Goal: Complete application form: Complete application form

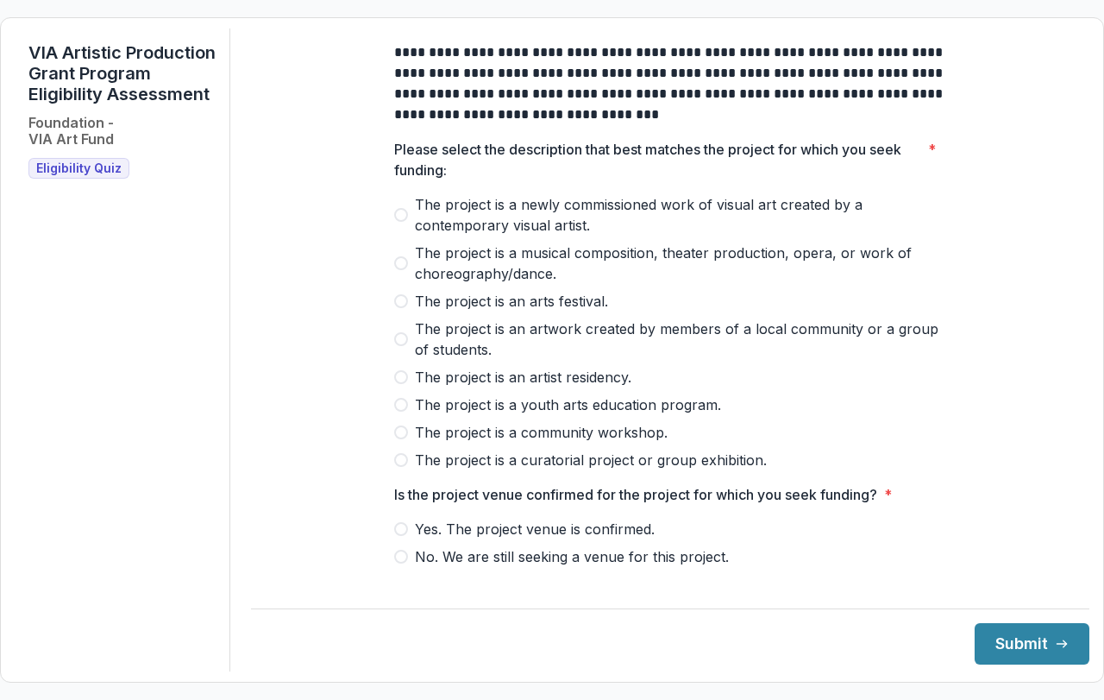
click at [406, 274] on label "The project is a musical composition, theater production, opera, or work of cho…" at bounding box center [670, 262] width 552 height 41
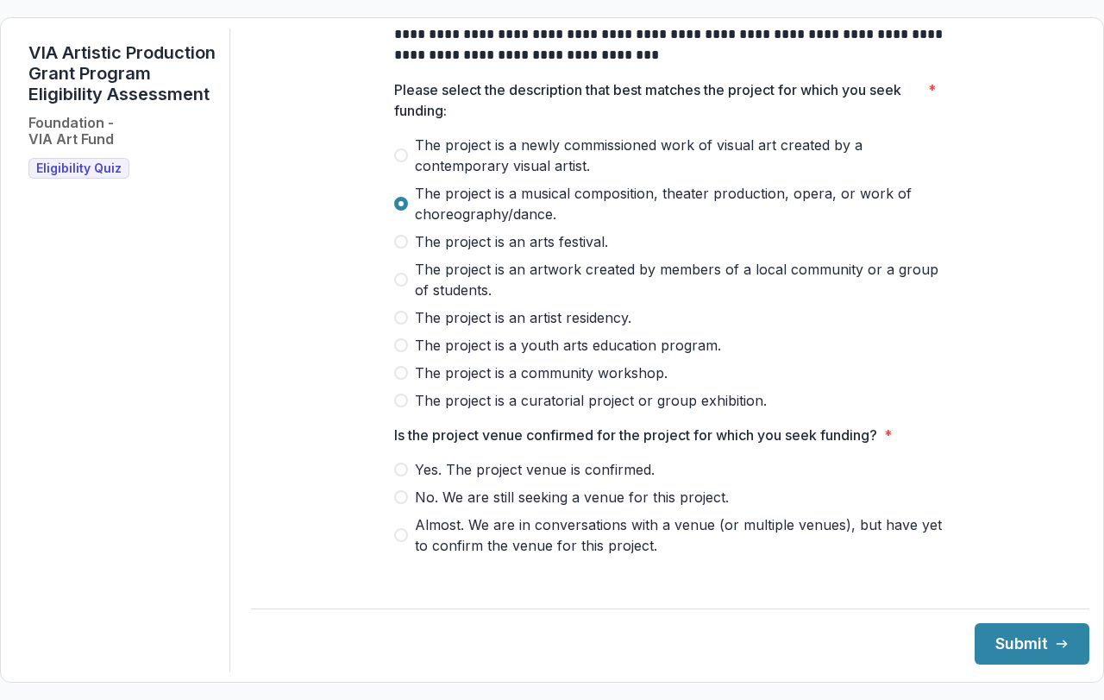
scroll to position [86, 0]
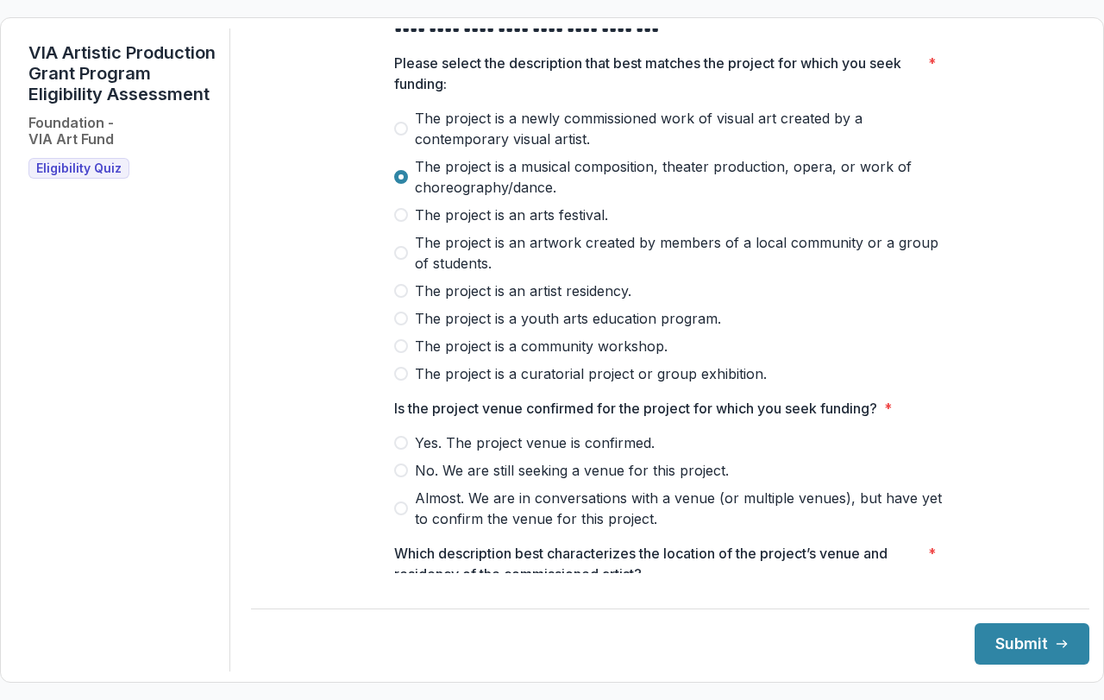
click at [394, 449] on span at bounding box center [401, 443] width 14 height 14
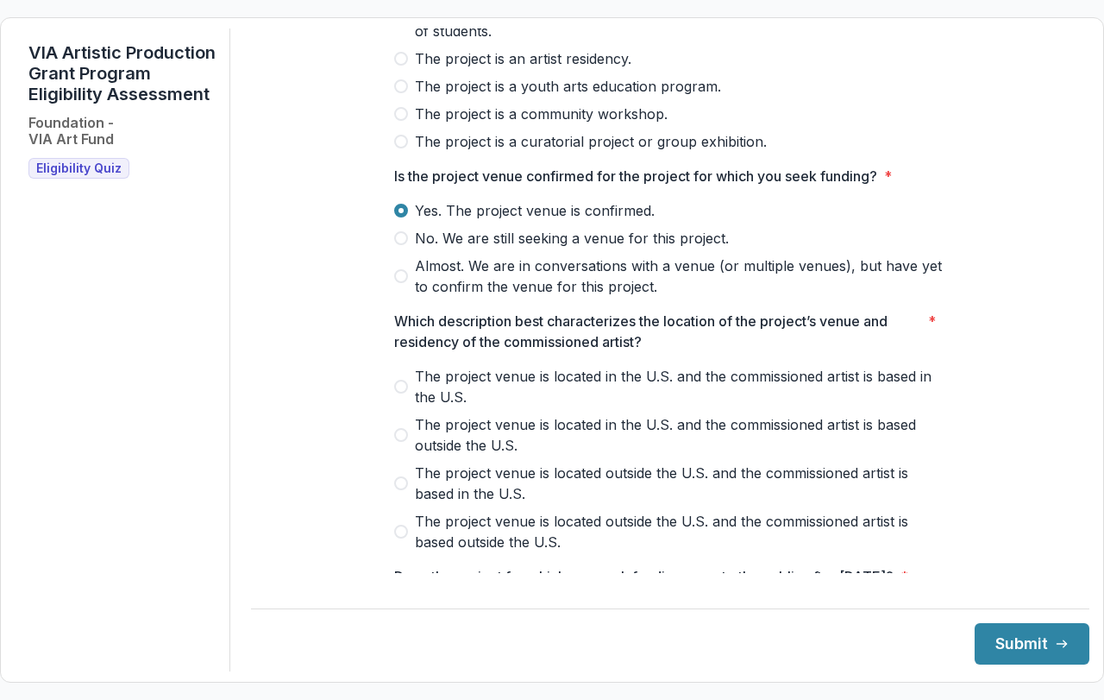
scroll to position [345, 0]
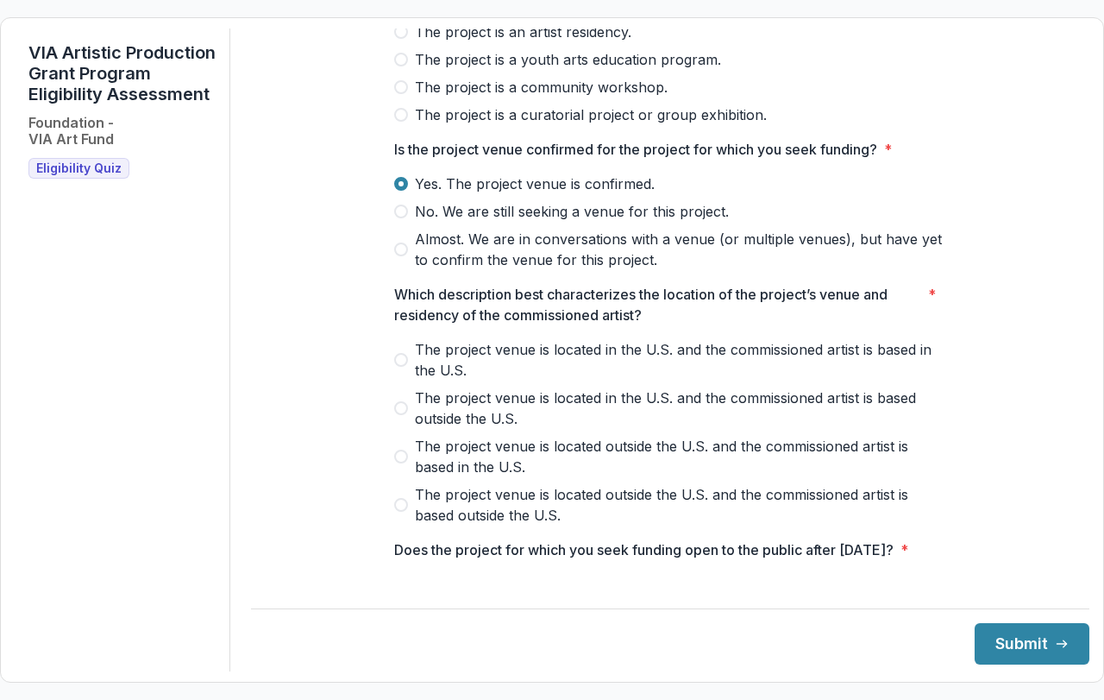
click at [395, 367] on span at bounding box center [401, 360] width 14 height 14
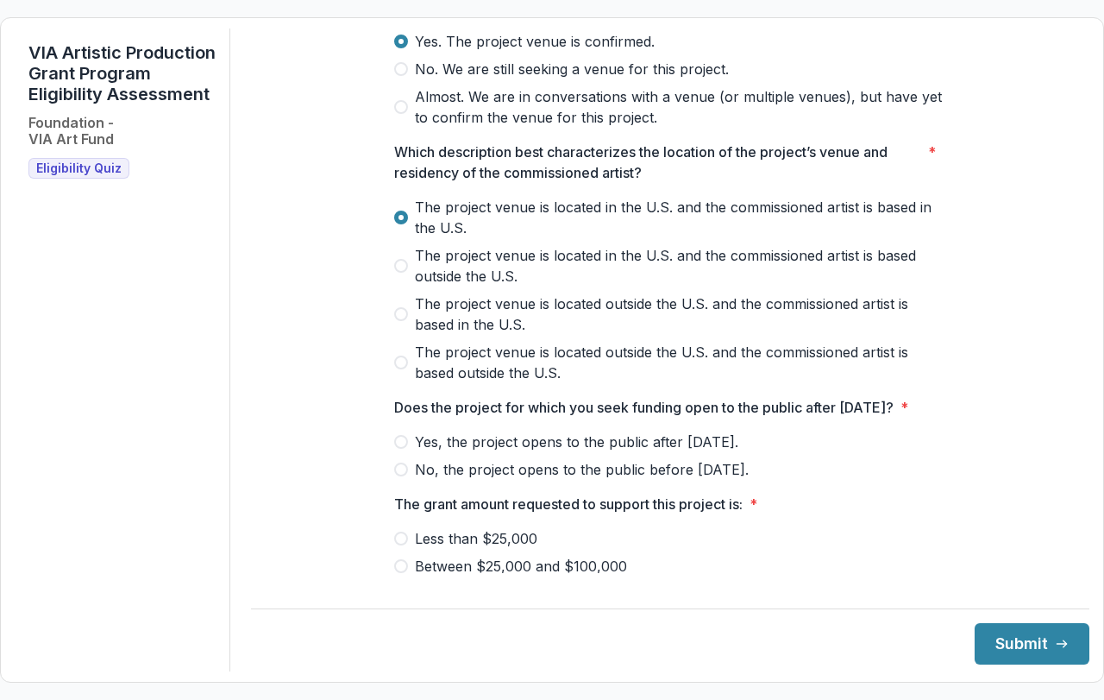
scroll to position [518, 0]
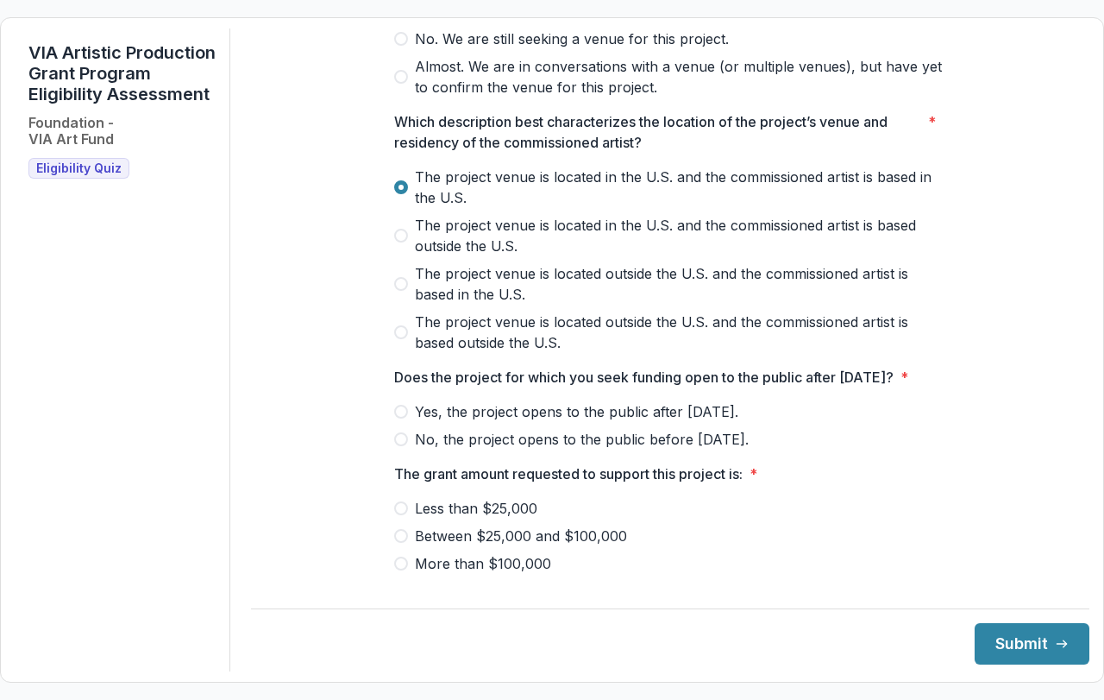
click at [399, 446] on span at bounding box center [401, 439] width 14 height 14
click at [908, 387] on span "*" at bounding box center [905, 377] width 8 height 21
drag, startPoint x: 930, startPoint y: 388, endPoint x: 915, endPoint y: 386, distance: 14.8
click at [923, 387] on span "Does the project for which you seek funding open to the public after May 1, 202…" at bounding box center [665, 377] width 542 height 21
click at [894, 386] on p "Does the project for which you seek funding open to the public after [DATE]?" at bounding box center [643, 377] width 499 height 21
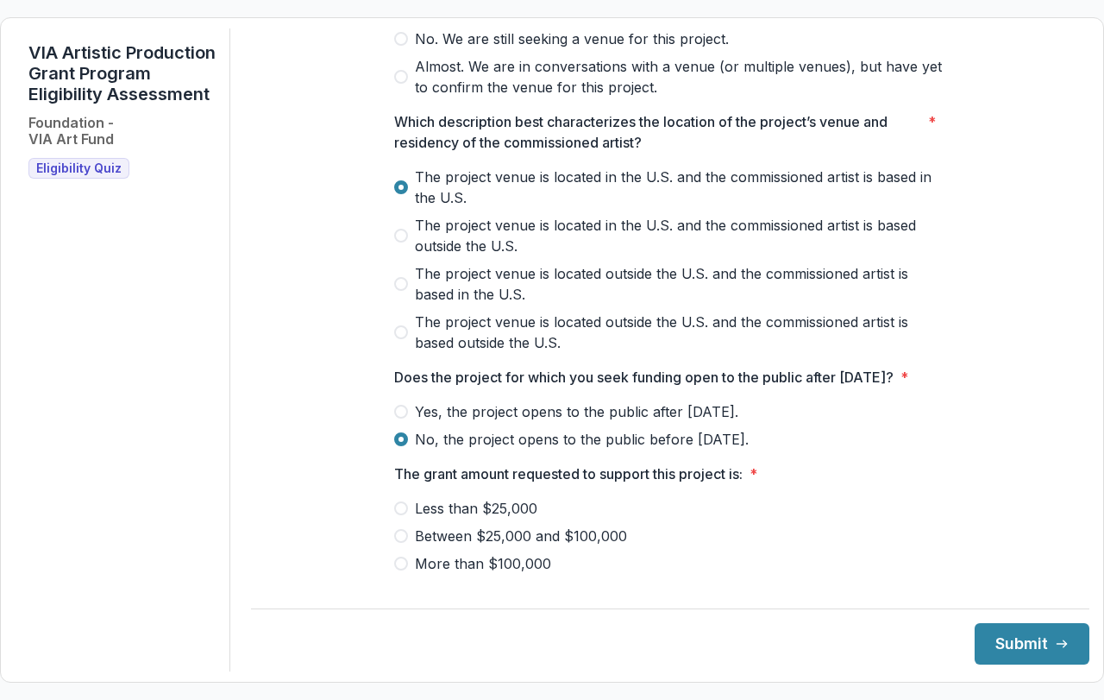
click at [428, 387] on p "Does the project for which you seek funding open to the public after [DATE]?" at bounding box center [643, 377] width 499 height 21
click at [85, 176] on span "Eligibility Quiz" at bounding box center [78, 168] width 85 height 15
click at [399, 418] on span at bounding box center [401, 412] width 14 height 14
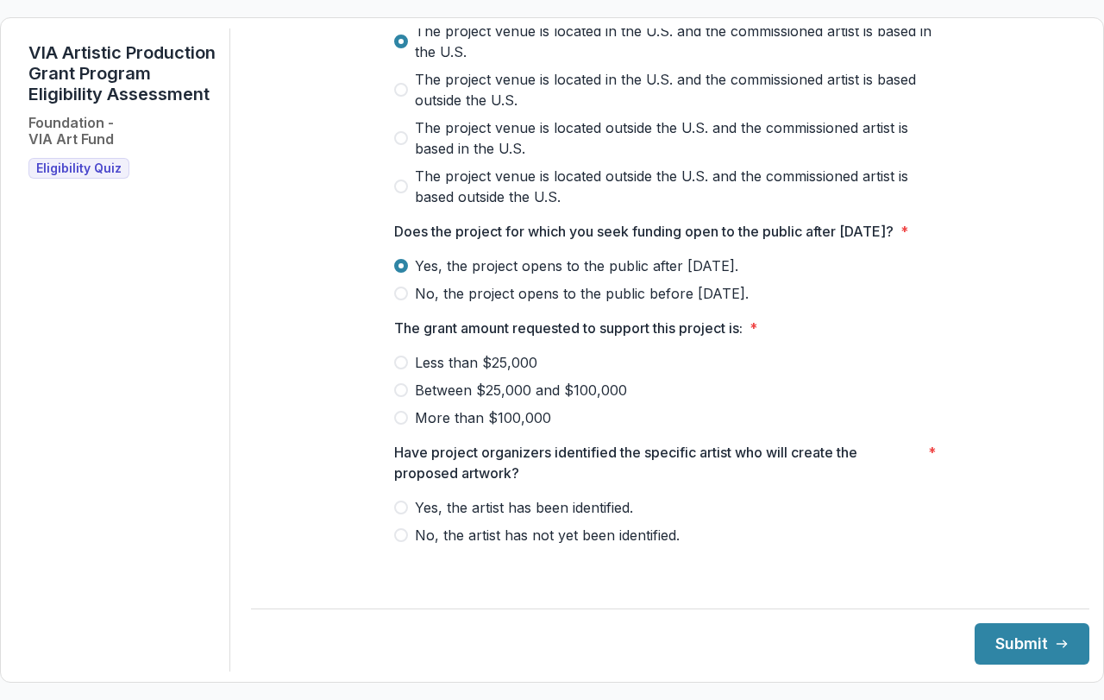
scroll to position [684, 0]
click at [395, 369] on span at bounding box center [401, 362] width 14 height 14
click at [404, 518] on label "Yes, the artist has been identified." at bounding box center [670, 507] width 552 height 21
click at [402, 397] on span at bounding box center [401, 390] width 14 height 14
click at [1023, 651] on button "Submit" at bounding box center [1032, 643] width 115 height 41
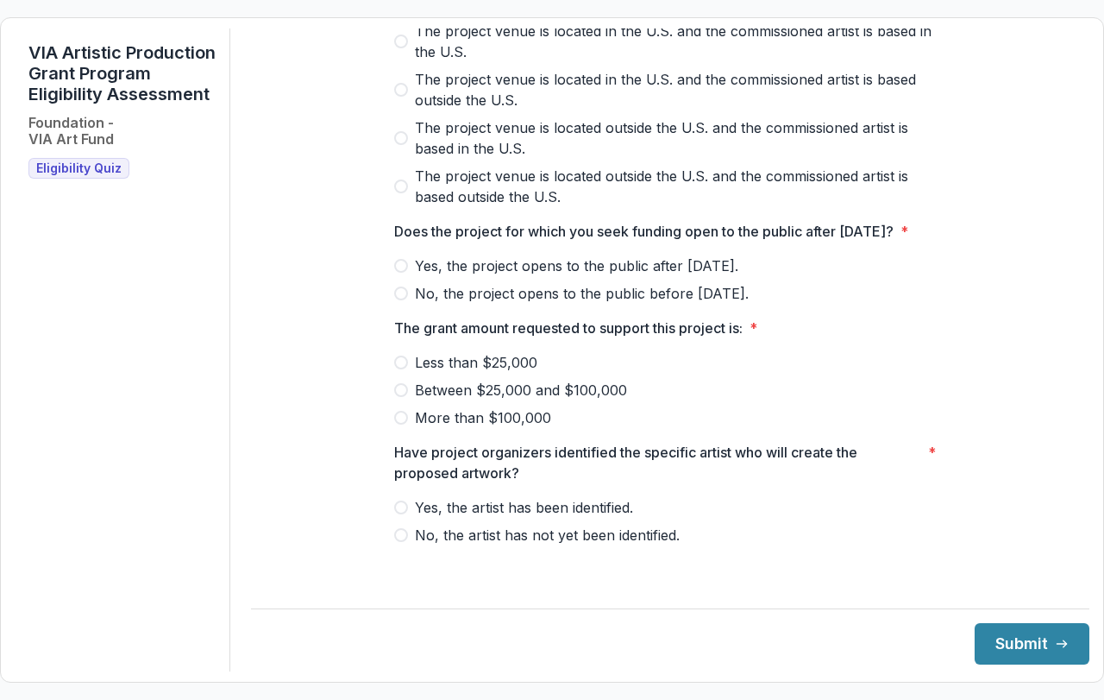
scroll to position [684, 0]
click at [394, 369] on span at bounding box center [401, 362] width 14 height 14
click at [399, 276] on label "Yes, the project opens to the public after [DATE]." at bounding box center [670, 265] width 552 height 21
click at [397, 514] on span at bounding box center [401, 507] width 14 height 14
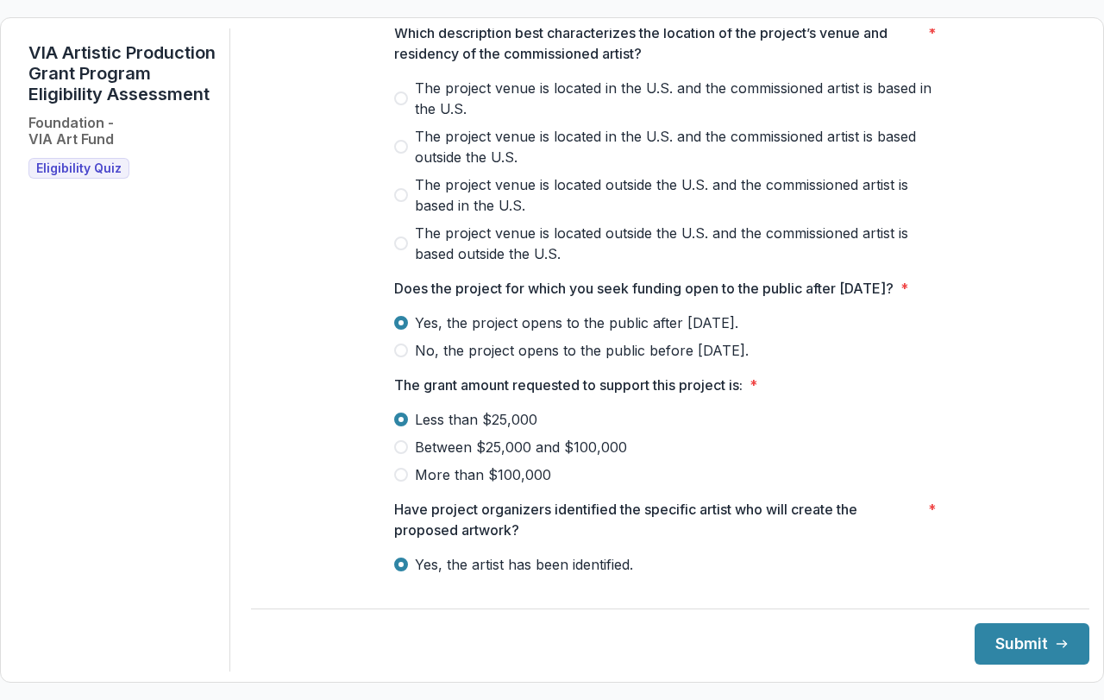
scroll to position [512, 0]
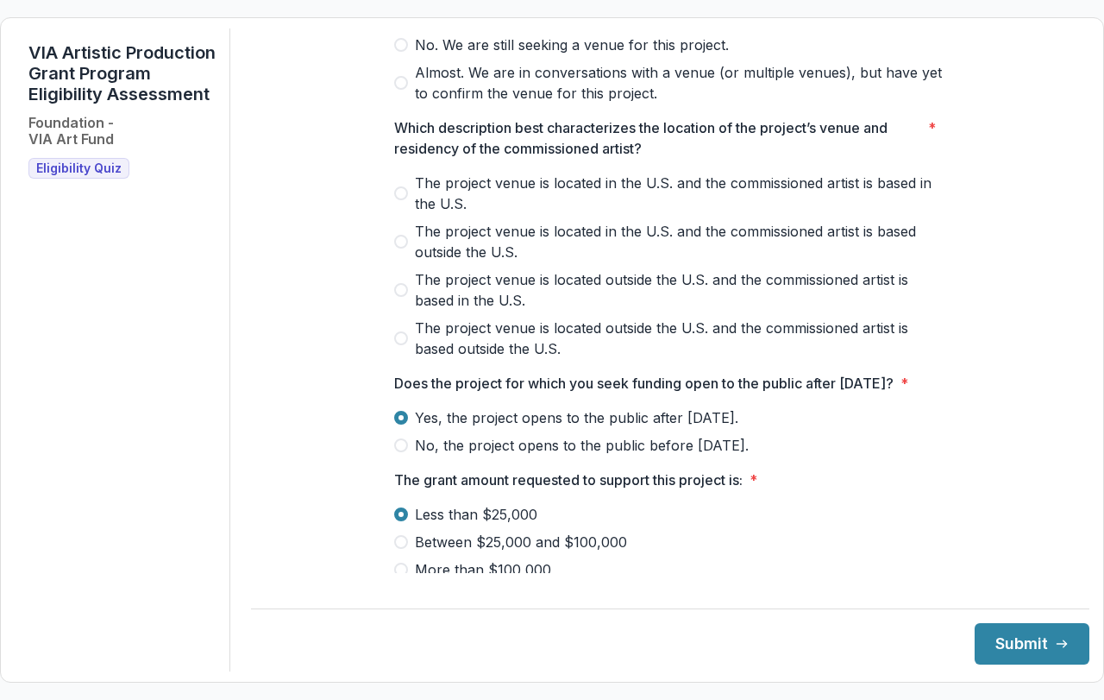
click at [398, 200] on span at bounding box center [401, 193] width 14 height 14
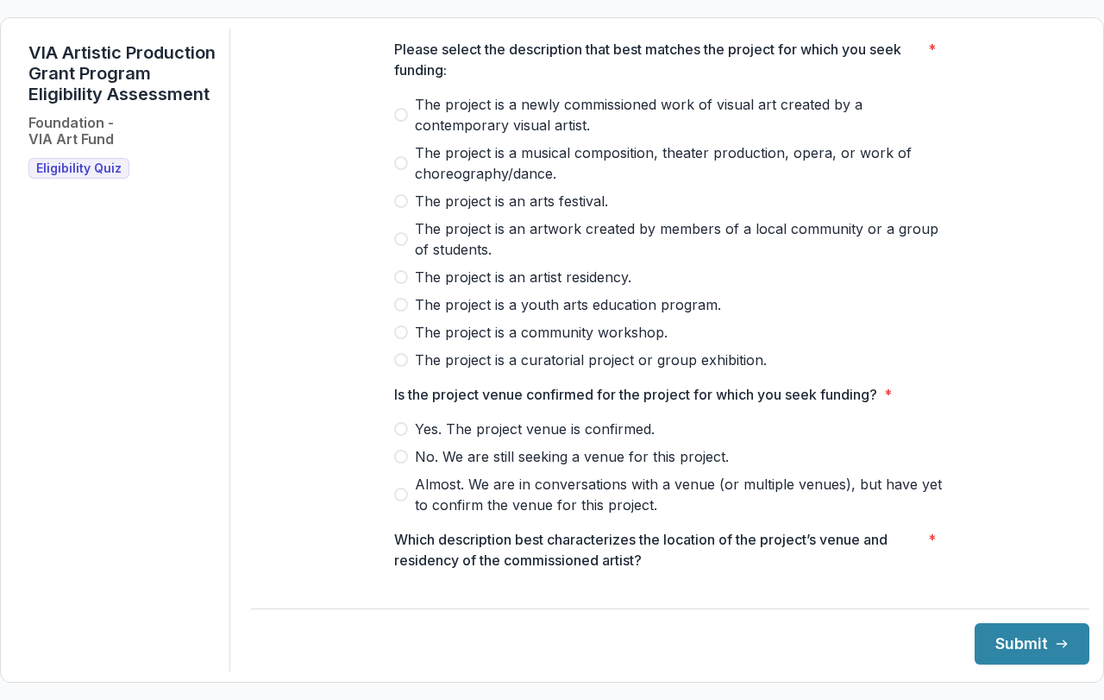
scroll to position [80, 0]
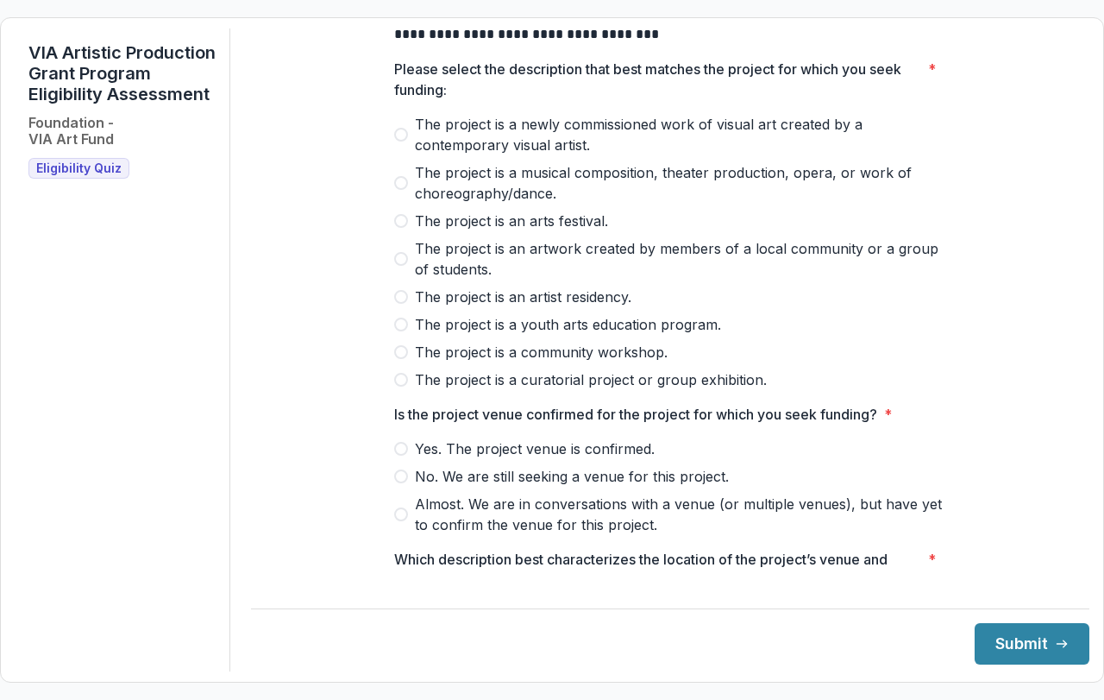
click at [403, 190] on span at bounding box center [401, 183] width 14 height 14
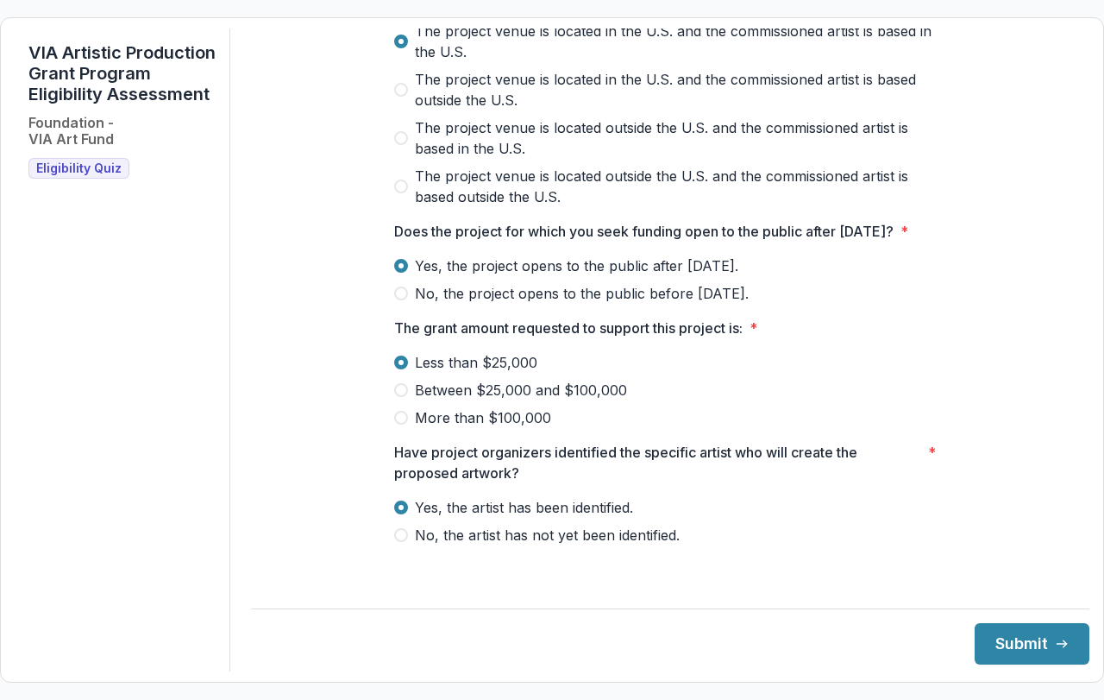
scroll to position [684, 0]
click at [1026, 632] on button "Submit" at bounding box center [1032, 643] width 115 height 41
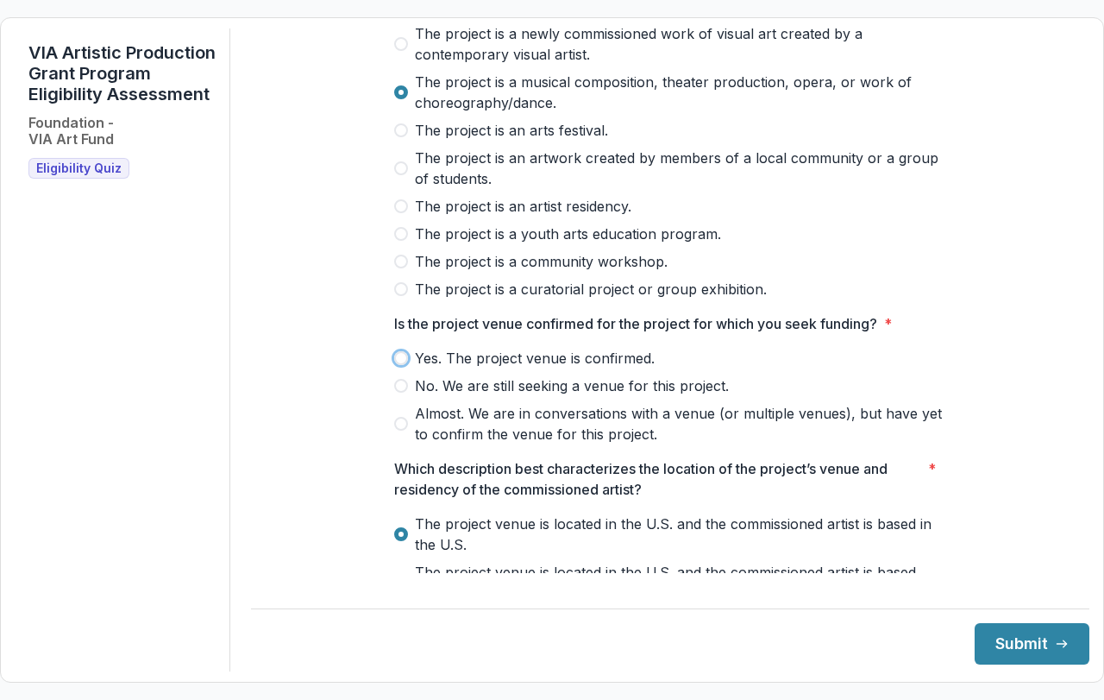
scroll to position [173, 0]
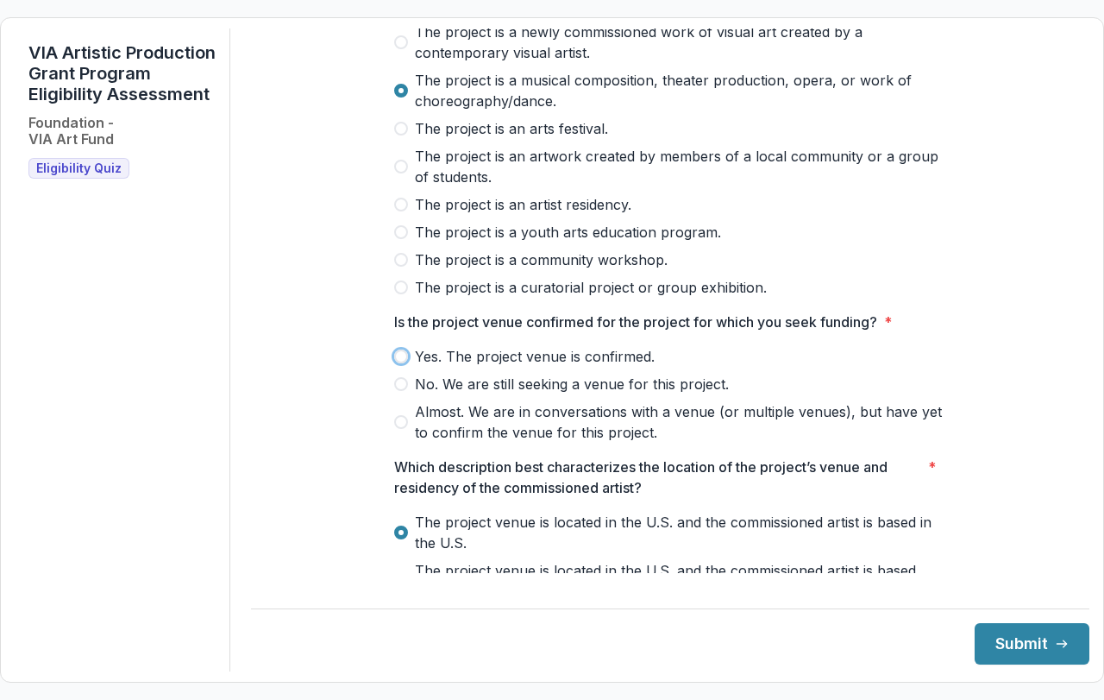
click at [402, 363] on span at bounding box center [401, 356] width 14 height 14
click at [1037, 641] on button "Submit" at bounding box center [1032, 643] width 115 height 41
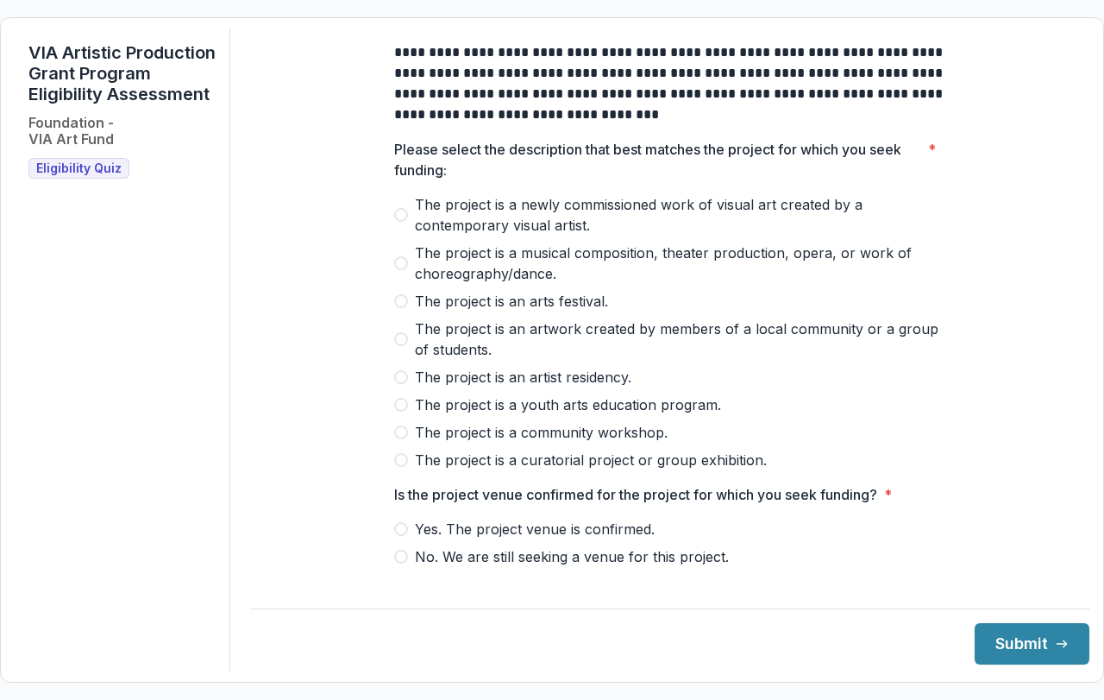
click at [399, 270] on span at bounding box center [401, 263] width 14 height 14
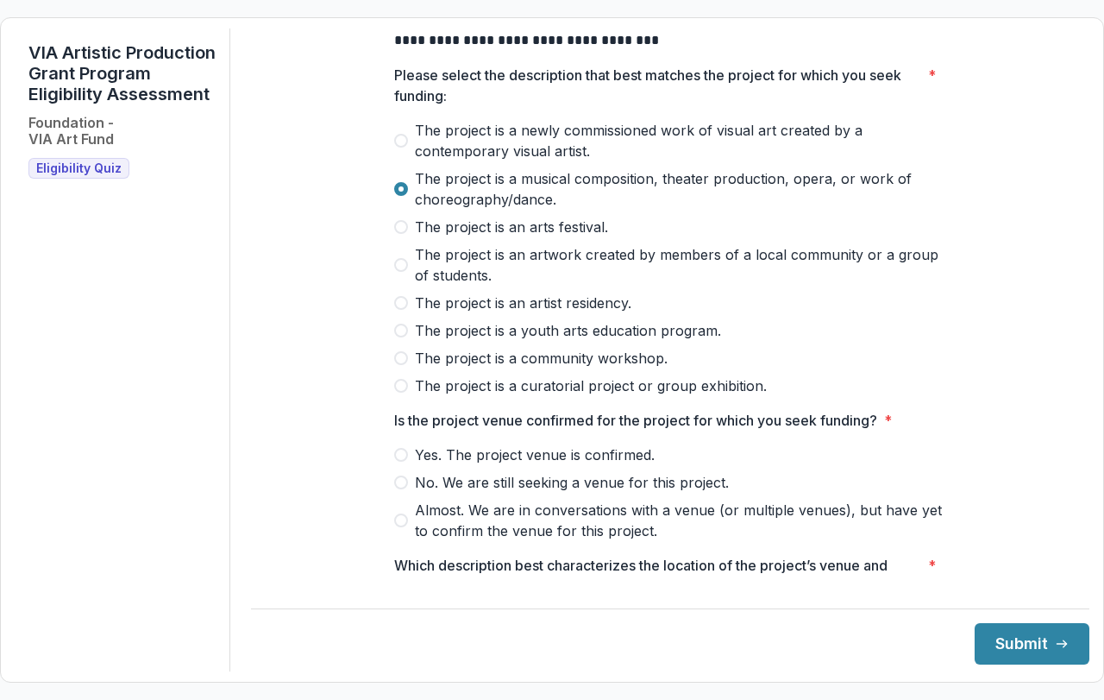
scroll to position [173, 0]
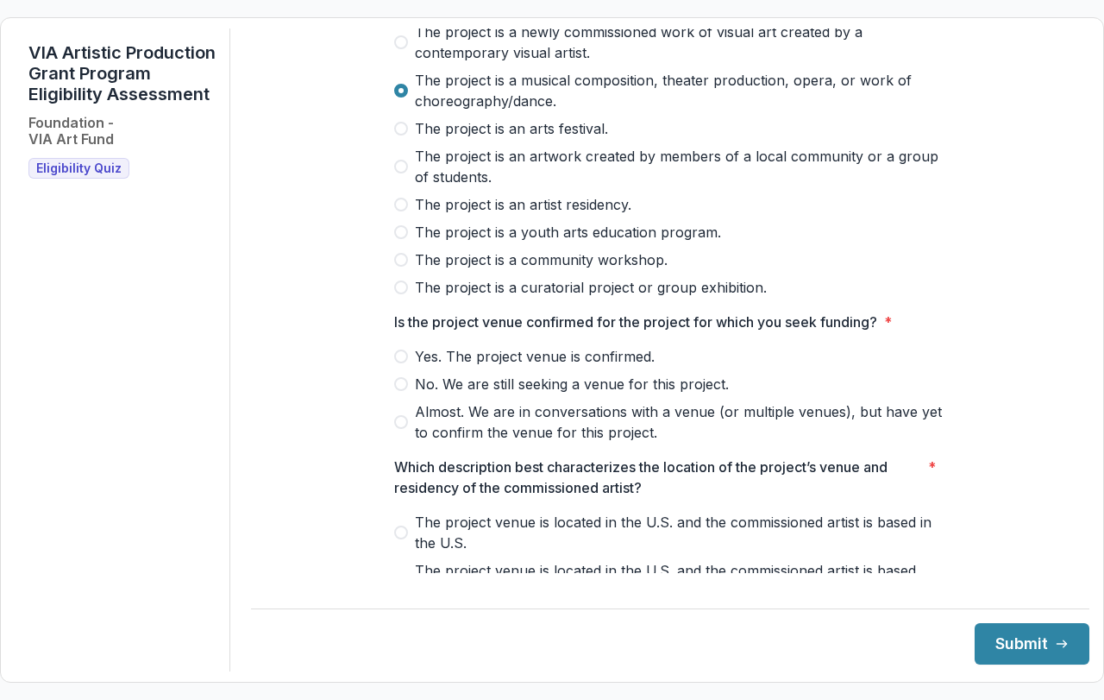
click at [401, 429] on span at bounding box center [401, 422] width 14 height 14
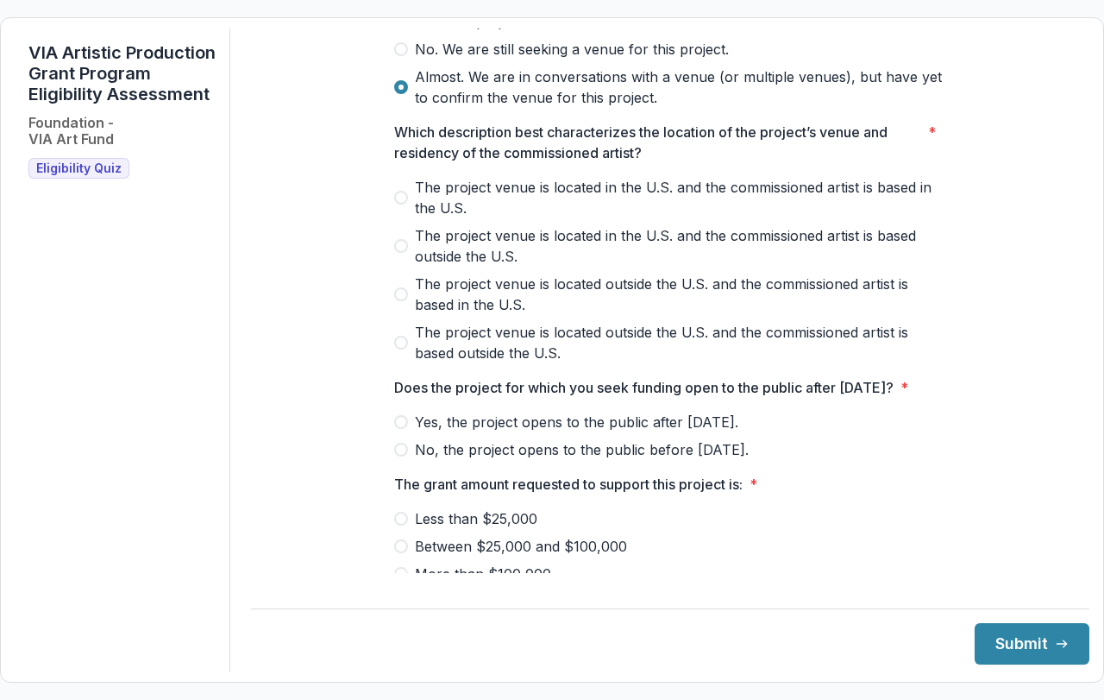
scroll to position [518, 0]
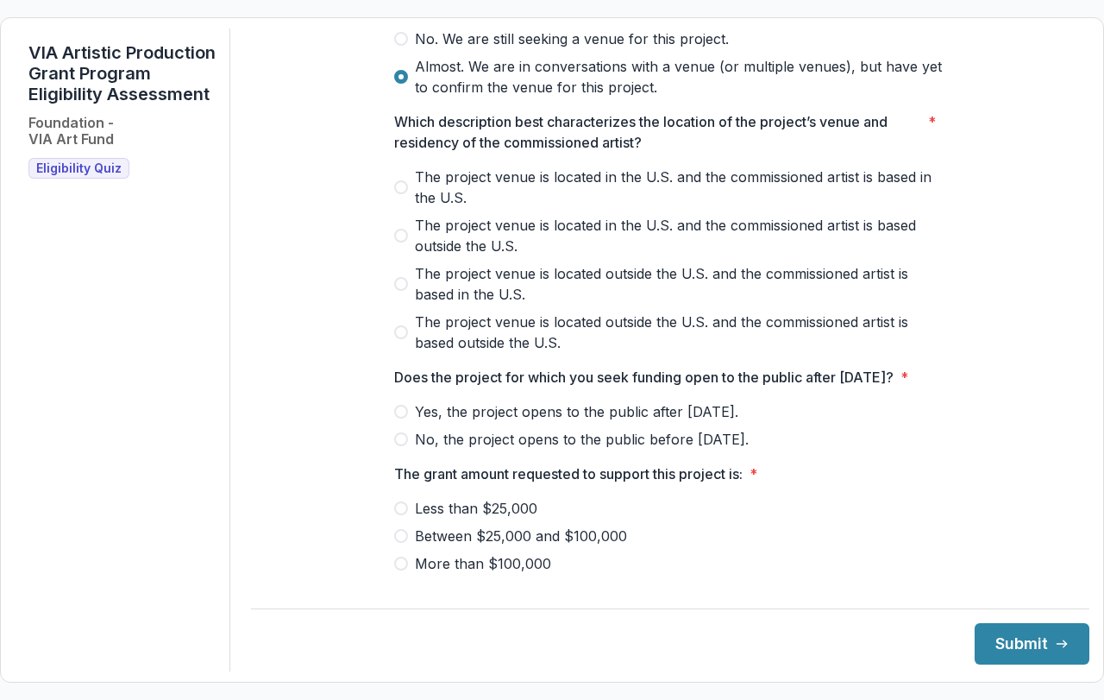
click at [399, 193] on label "The project venue is located in the U.S. and the commissioned artist is based i…" at bounding box center [670, 186] width 552 height 41
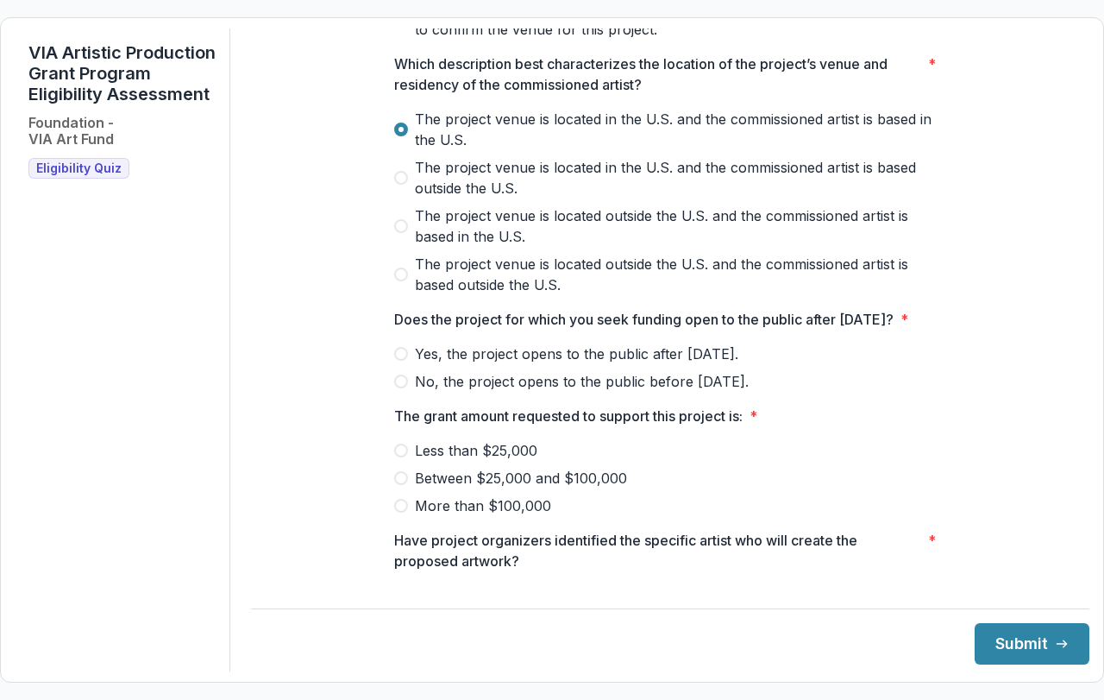
scroll to position [604, 0]
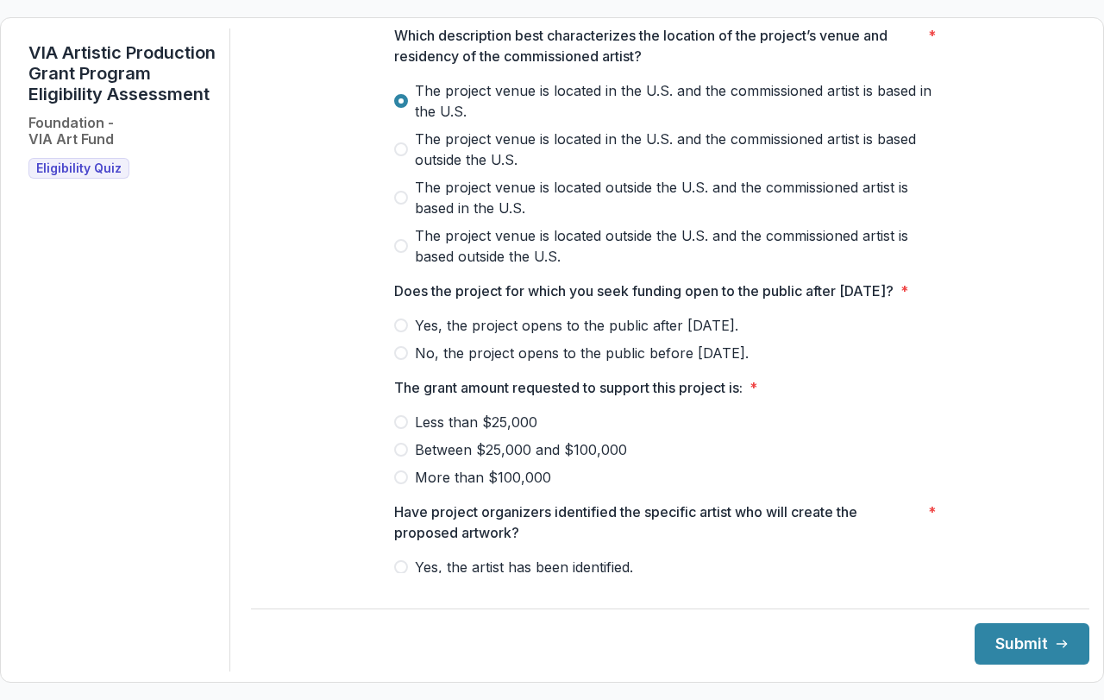
click at [399, 332] on span at bounding box center [401, 325] width 14 height 14
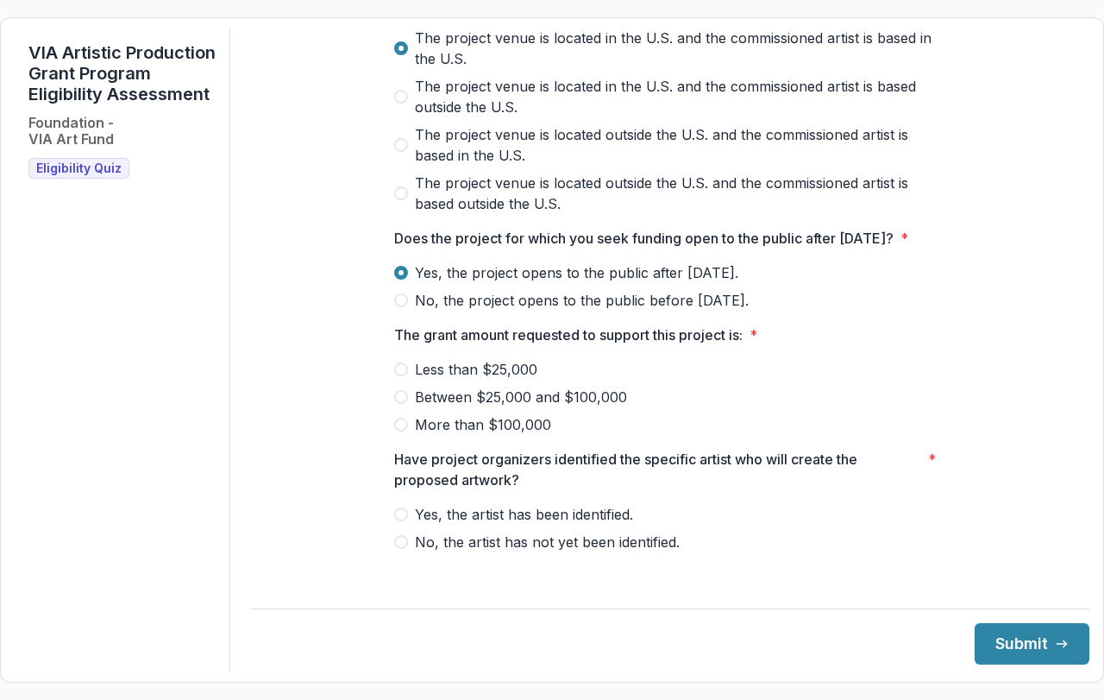
scroll to position [684, 0]
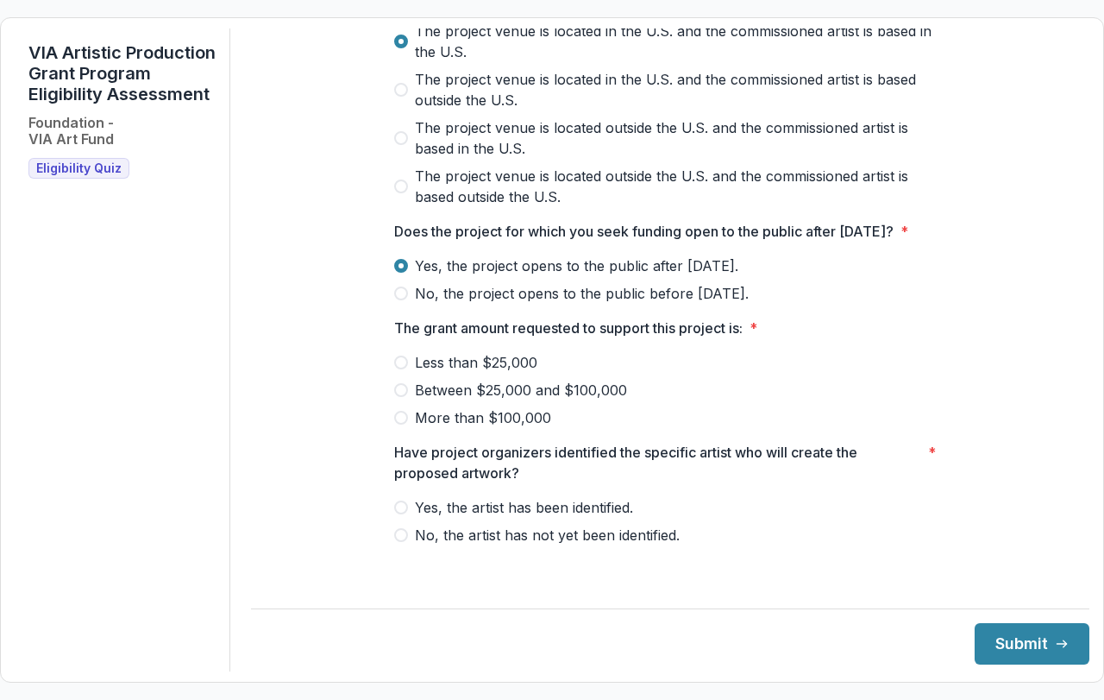
click at [398, 369] on span at bounding box center [401, 362] width 14 height 14
click at [395, 514] on span at bounding box center [401, 507] width 14 height 14
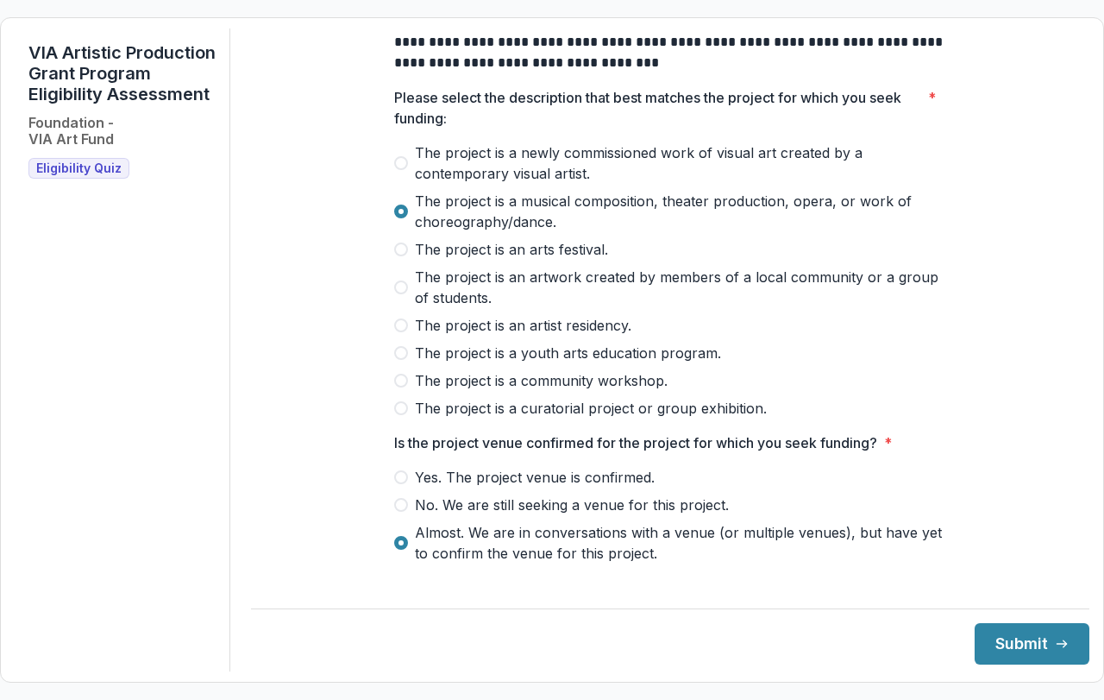
scroll to position [259, 0]
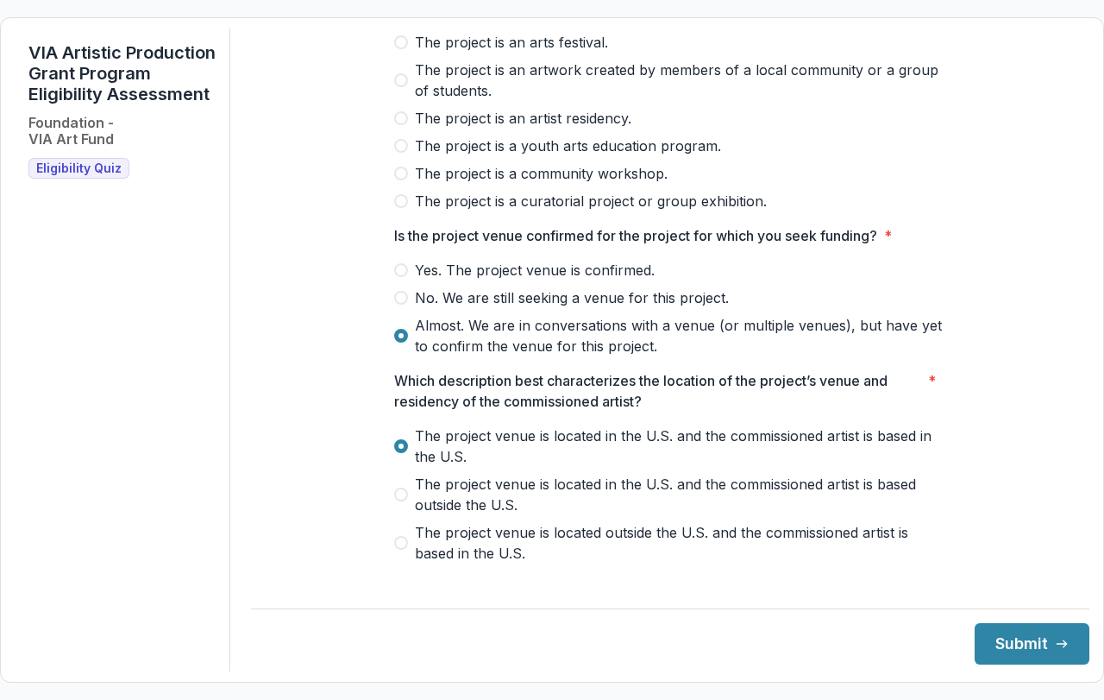
click at [397, 277] on span at bounding box center [401, 270] width 14 height 14
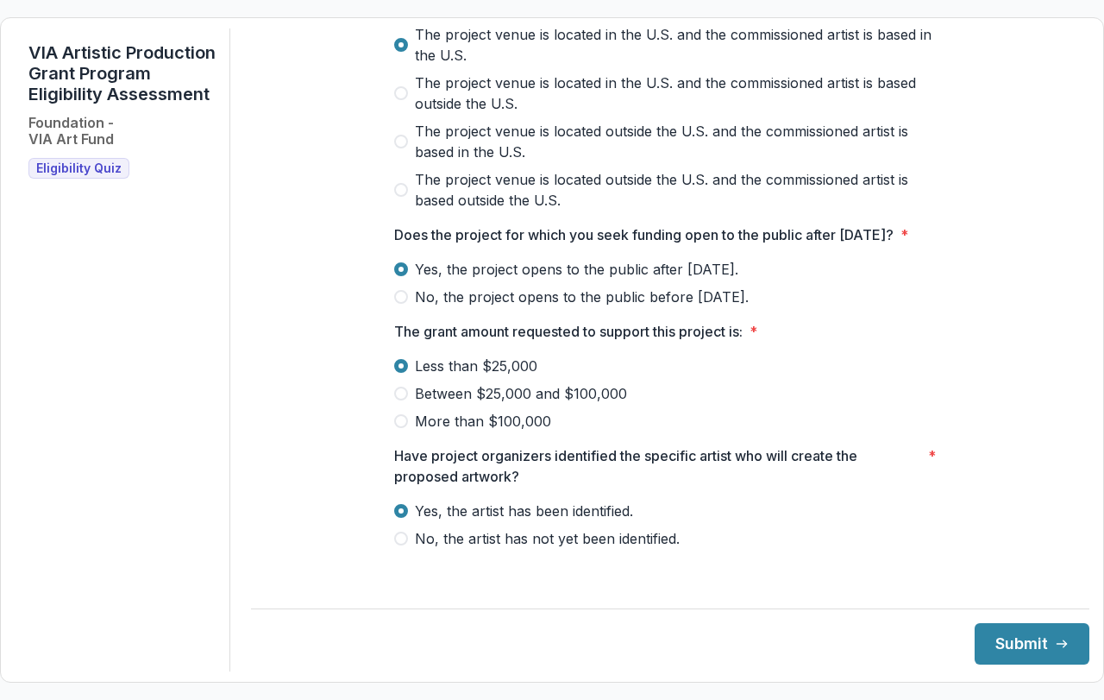
scroll to position [684, 0]
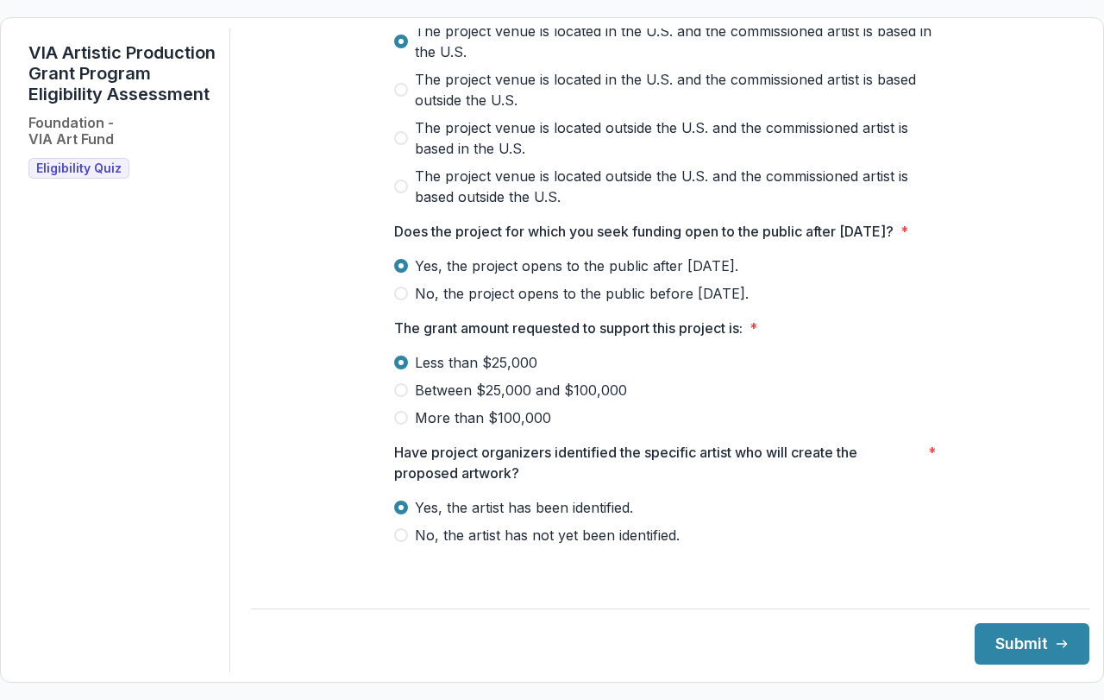
click at [401, 300] on span at bounding box center [401, 293] width 14 height 14
click at [1001, 640] on button "Submit" at bounding box center [1032, 643] width 115 height 41
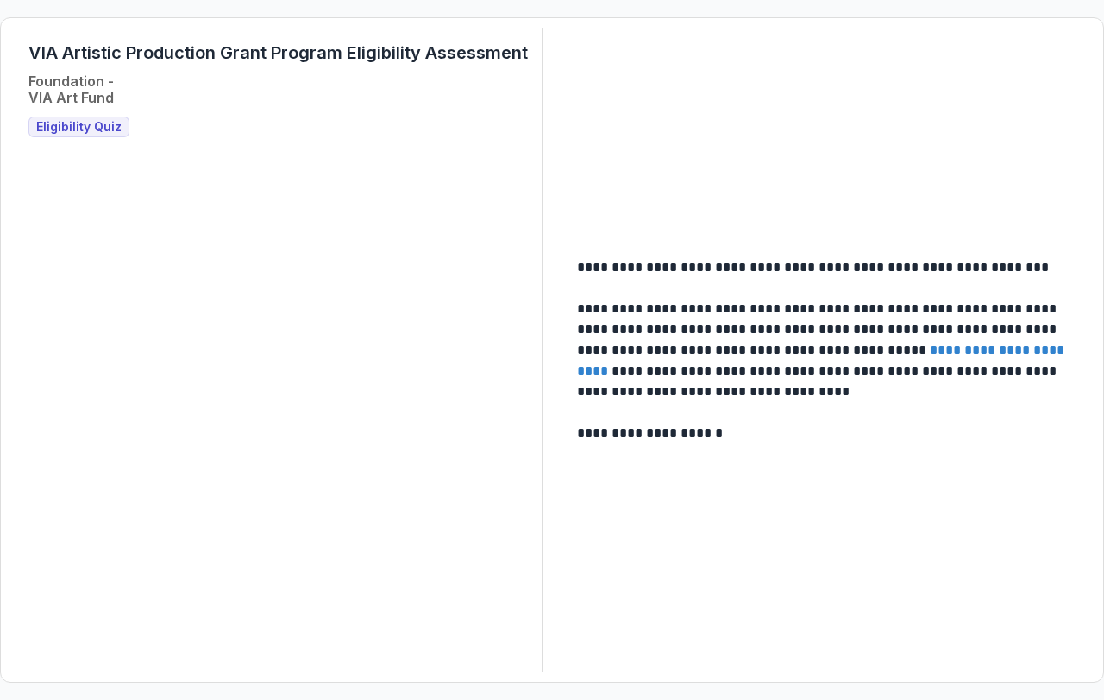
drag, startPoint x: 66, startPoint y: 131, endPoint x: 24, endPoint y: 5, distance: 132.6
click at [54, 86] on div "VIA Artistic Production Grant Program Eligibility Assessment Foundation - VIA A…" at bounding box center [277, 89] width 499 height 95
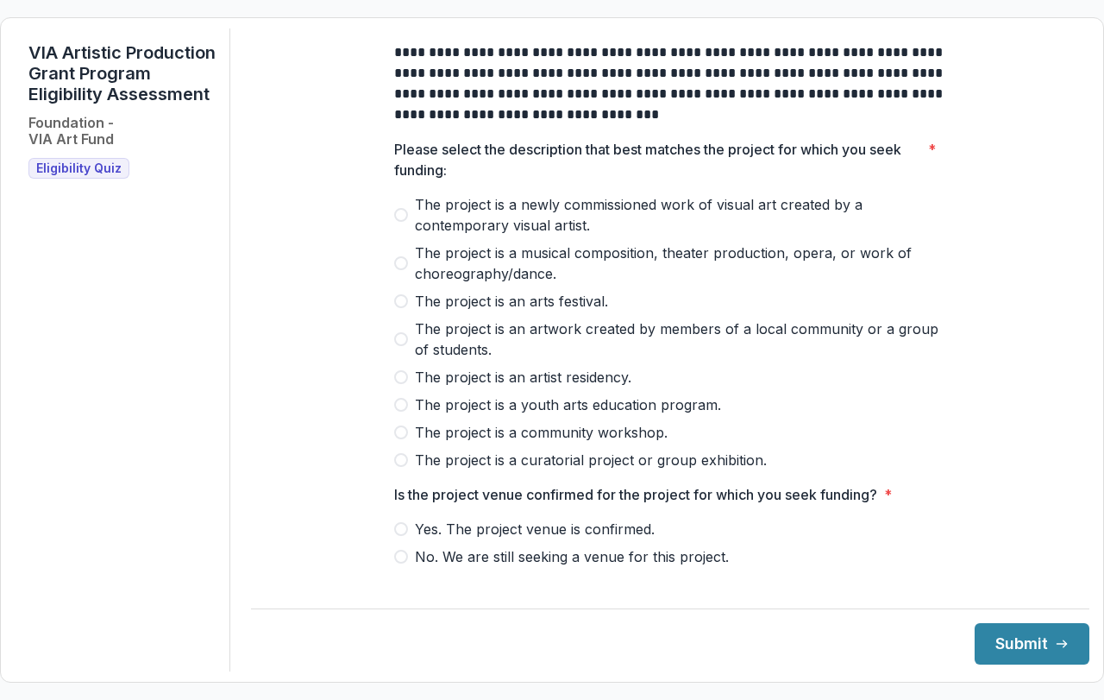
click at [402, 270] on label "The project is a musical composition, theater production, opera, or work of cho…" at bounding box center [670, 262] width 552 height 41
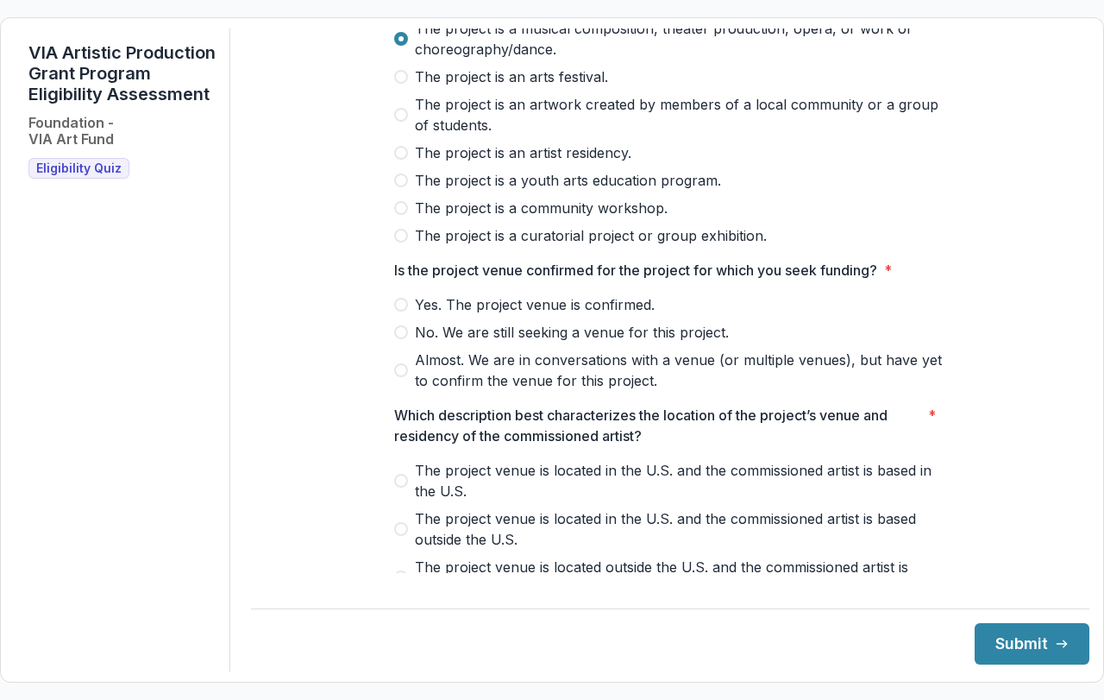
scroll to position [259, 0]
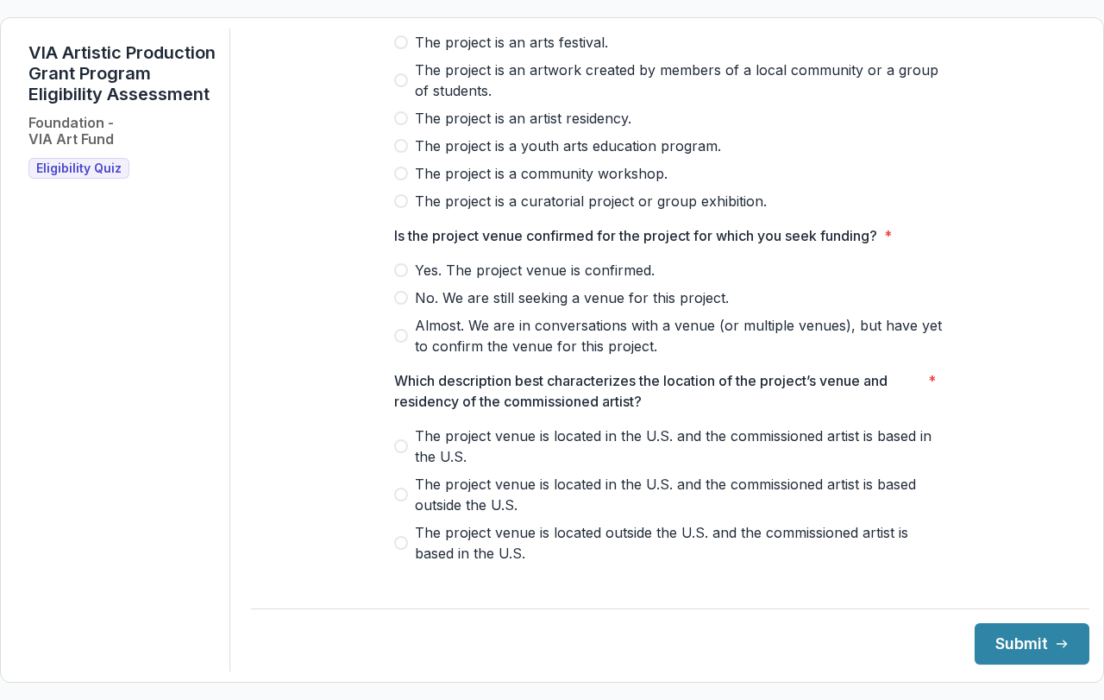
click at [397, 308] on label "No. We are still seeking a venue for this project." at bounding box center [670, 297] width 552 height 21
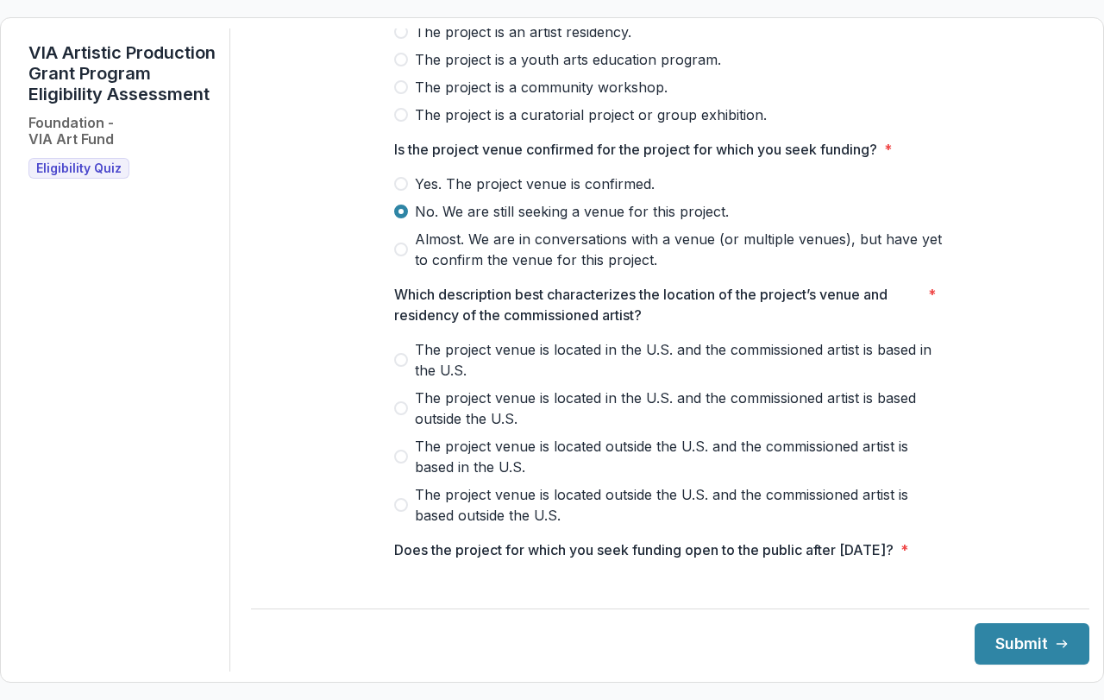
click at [401, 367] on span at bounding box center [401, 360] width 14 height 14
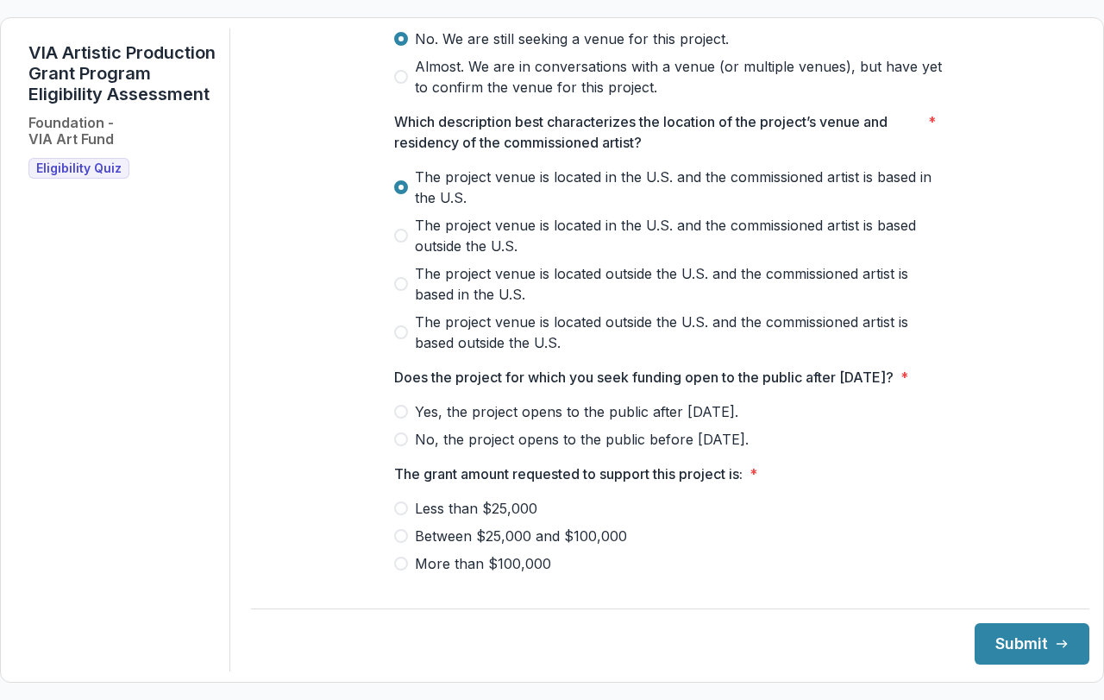
scroll to position [604, 0]
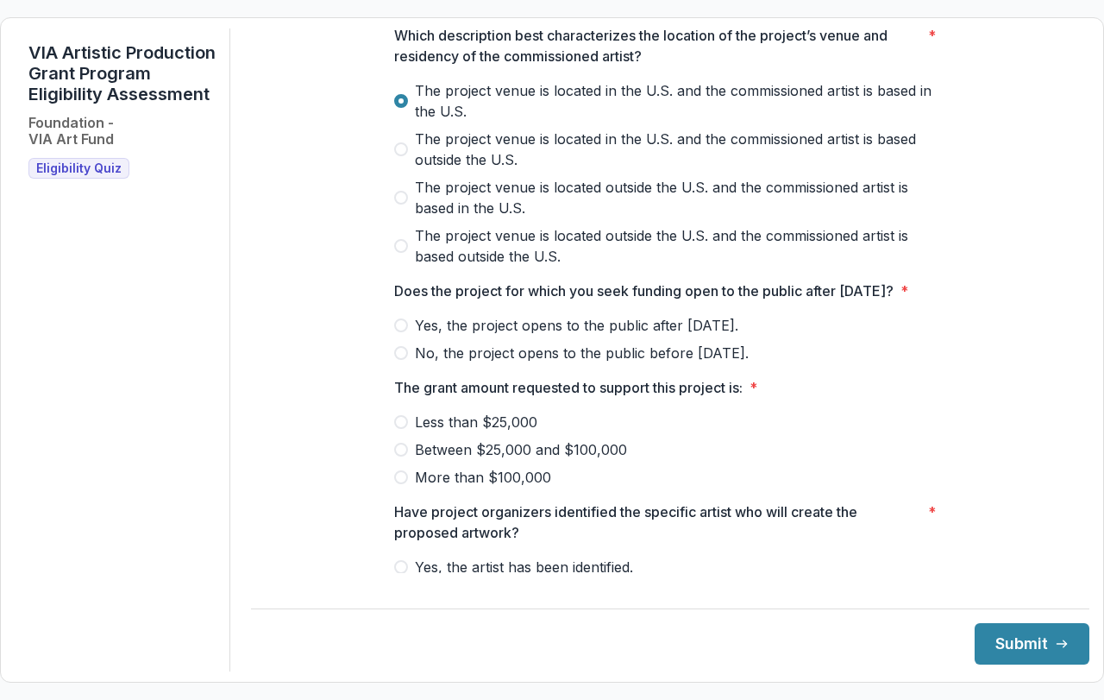
click at [398, 429] on span at bounding box center [401, 422] width 14 height 14
click at [405, 332] on span at bounding box center [401, 325] width 14 height 14
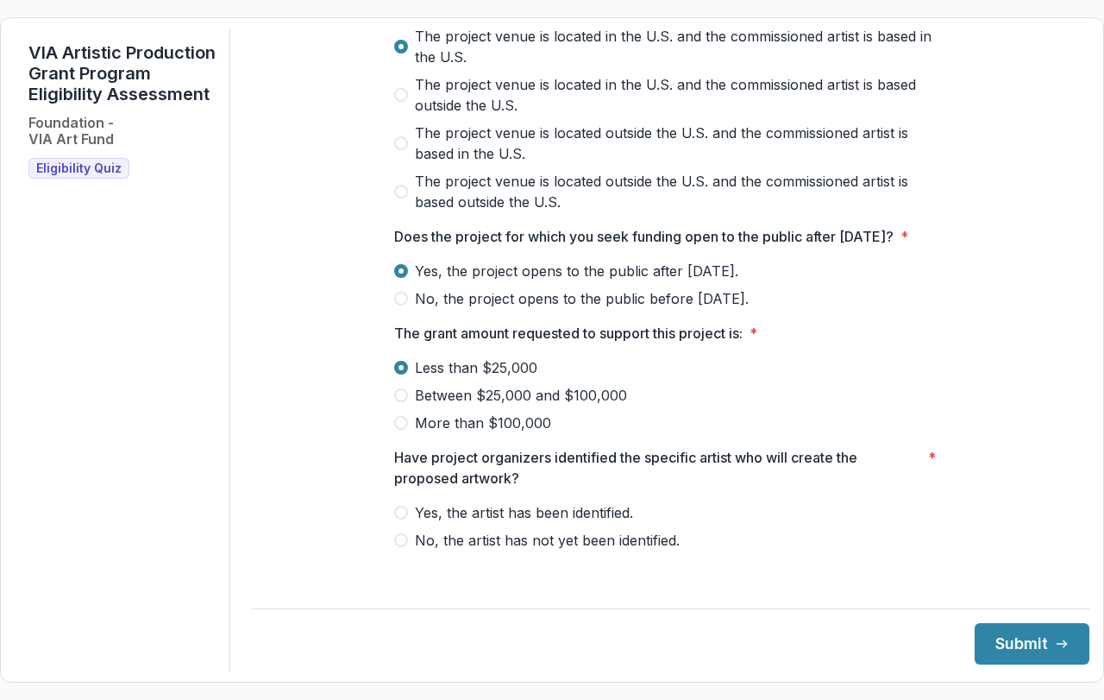
scroll to position [684, 0]
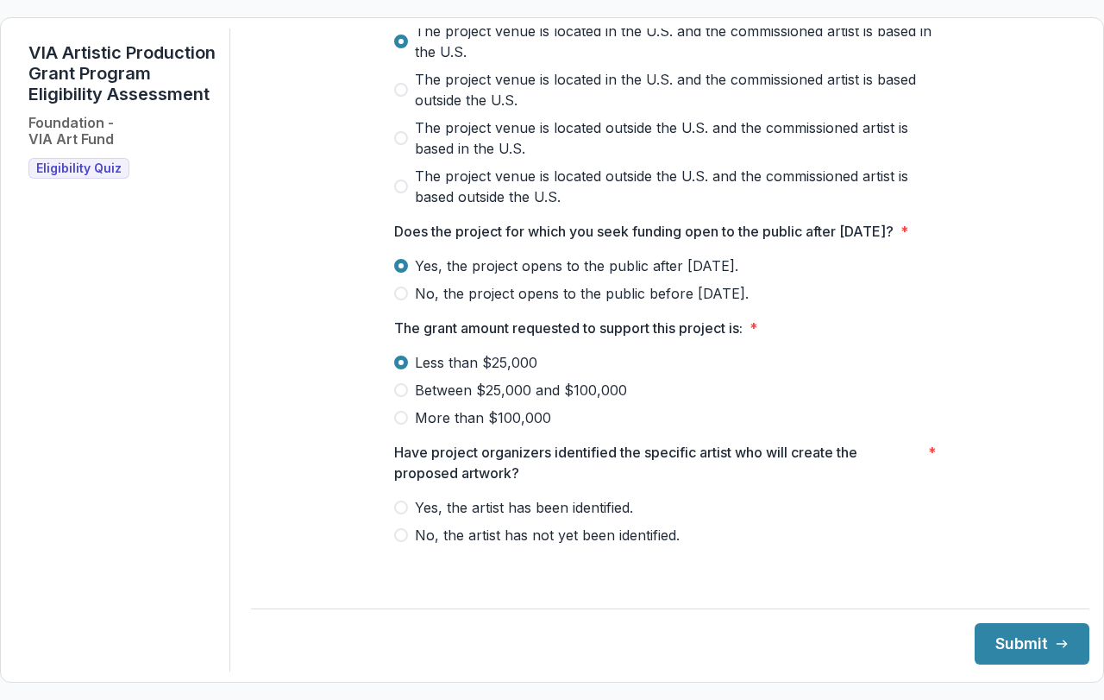
click at [397, 542] on span at bounding box center [401, 535] width 14 height 14
click at [1043, 651] on button "Submit" at bounding box center [1032, 643] width 115 height 41
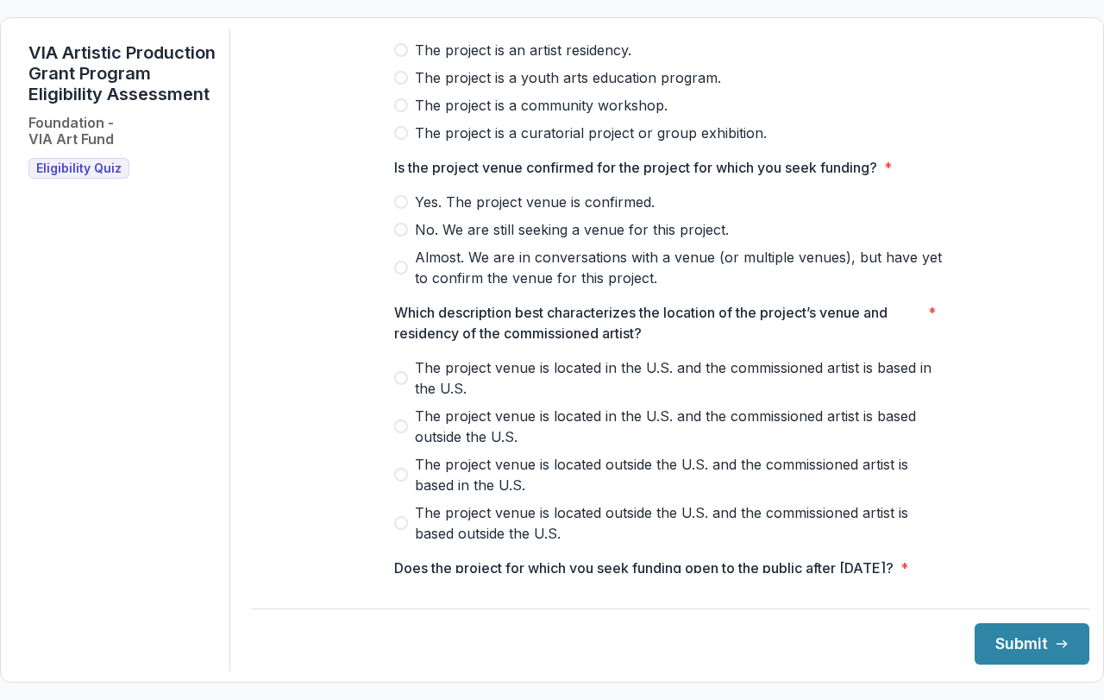
scroll to position [518, 0]
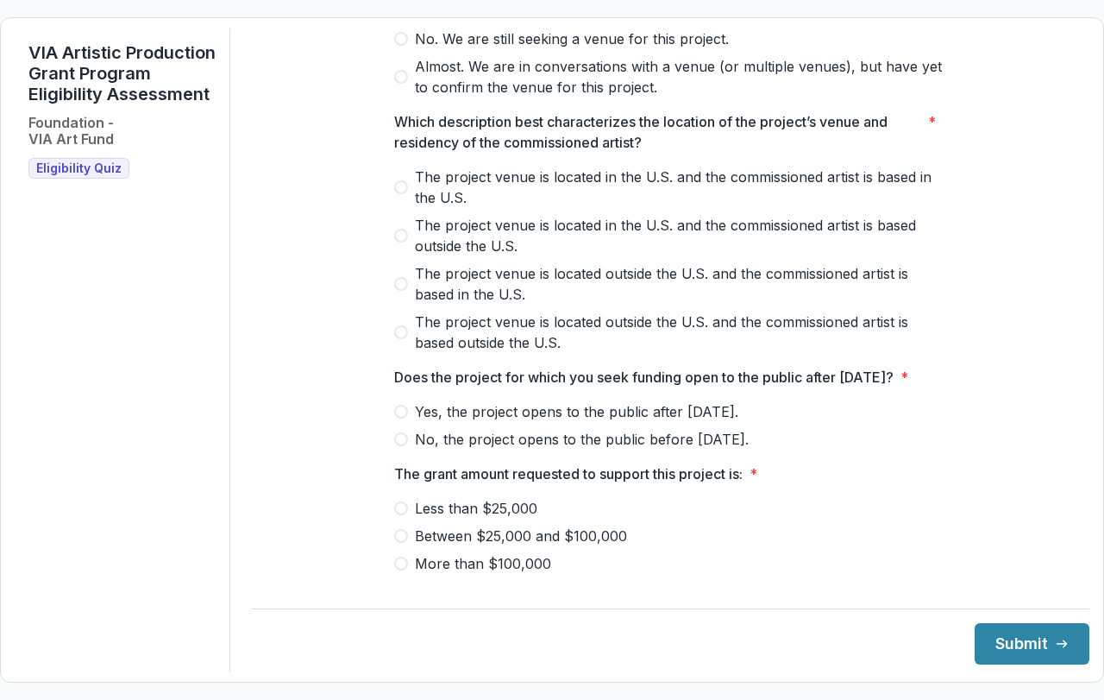
click at [400, 446] on span at bounding box center [401, 439] width 14 height 14
click at [402, 194] on label "The project venue is located in the U.S. and the commissioned artist is based i…" at bounding box center [670, 186] width 552 height 41
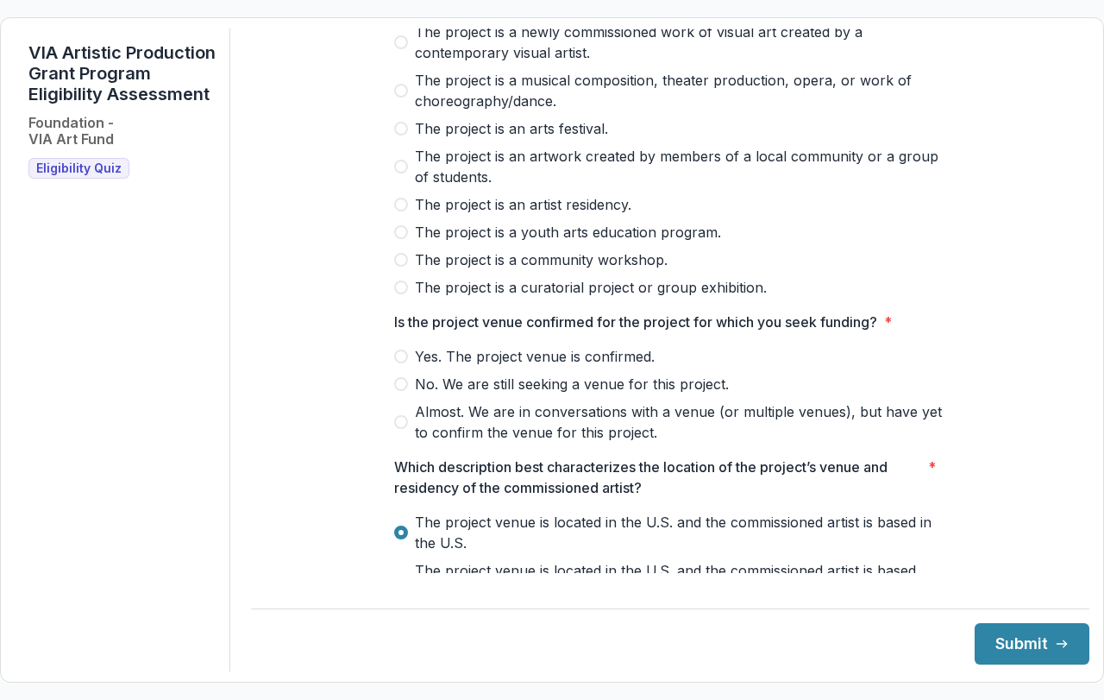
click at [404, 363] on span at bounding box center [401, 356] width 14 height 14
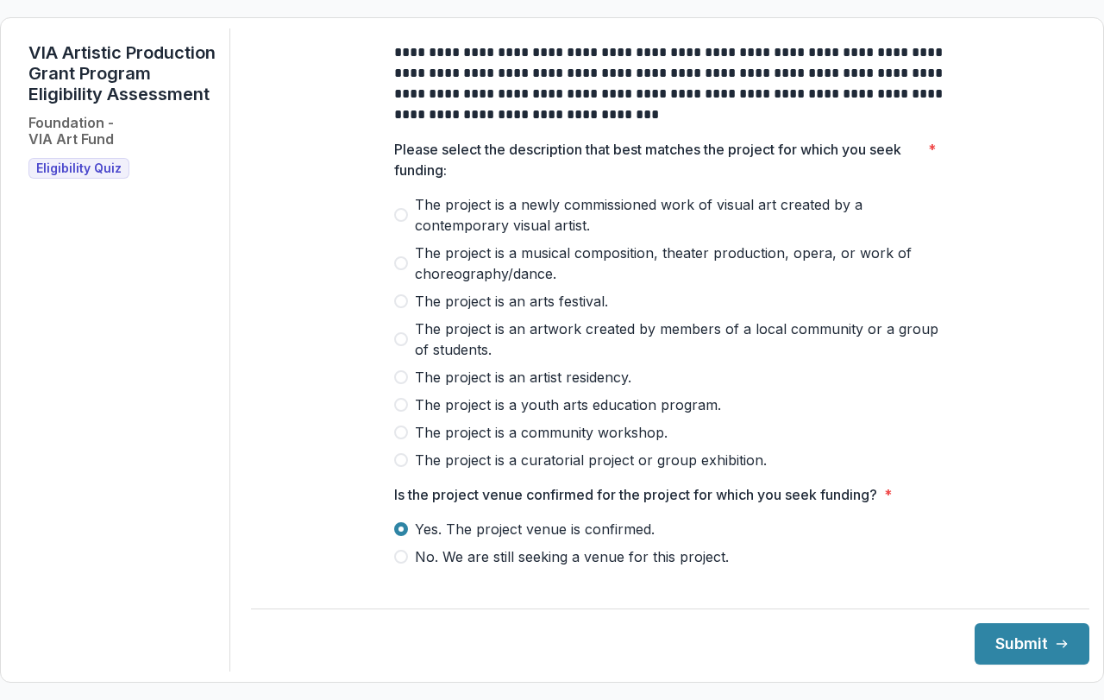
click at [398, 270] on span at bounding box center [401, 263] width 14 height 14
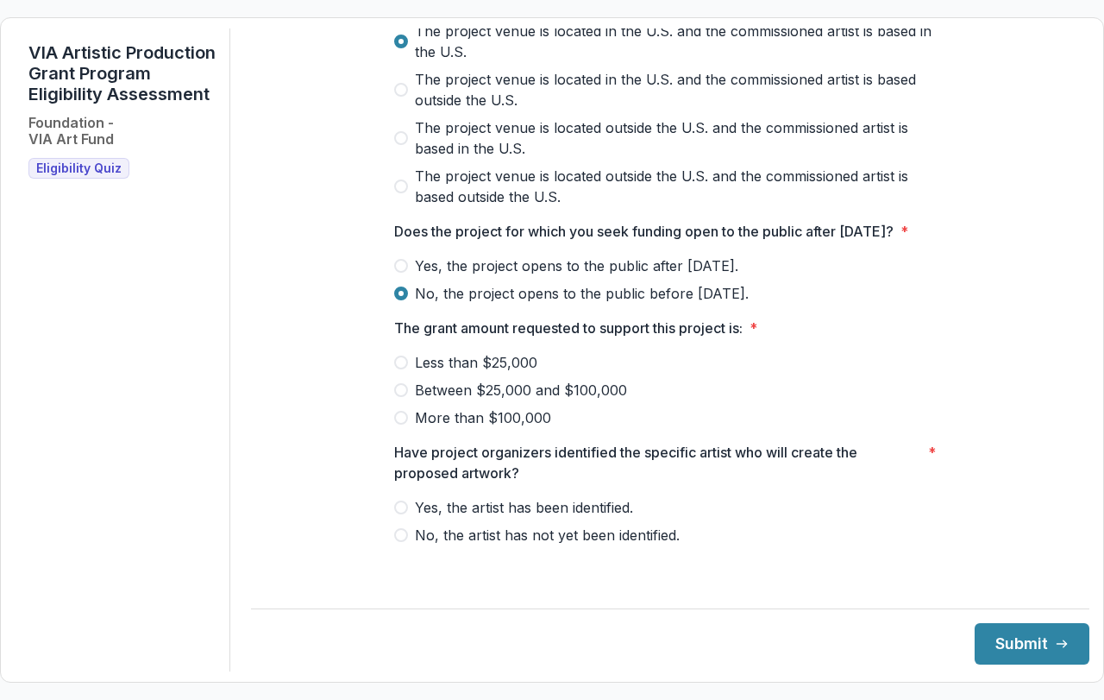
scroll to position [684, 0]
click at [405, 397] on span at bounding box center [401, 390] width 14 height 14
click at [394, 514] on span at bounding box center [401, 507] width 14 height 14
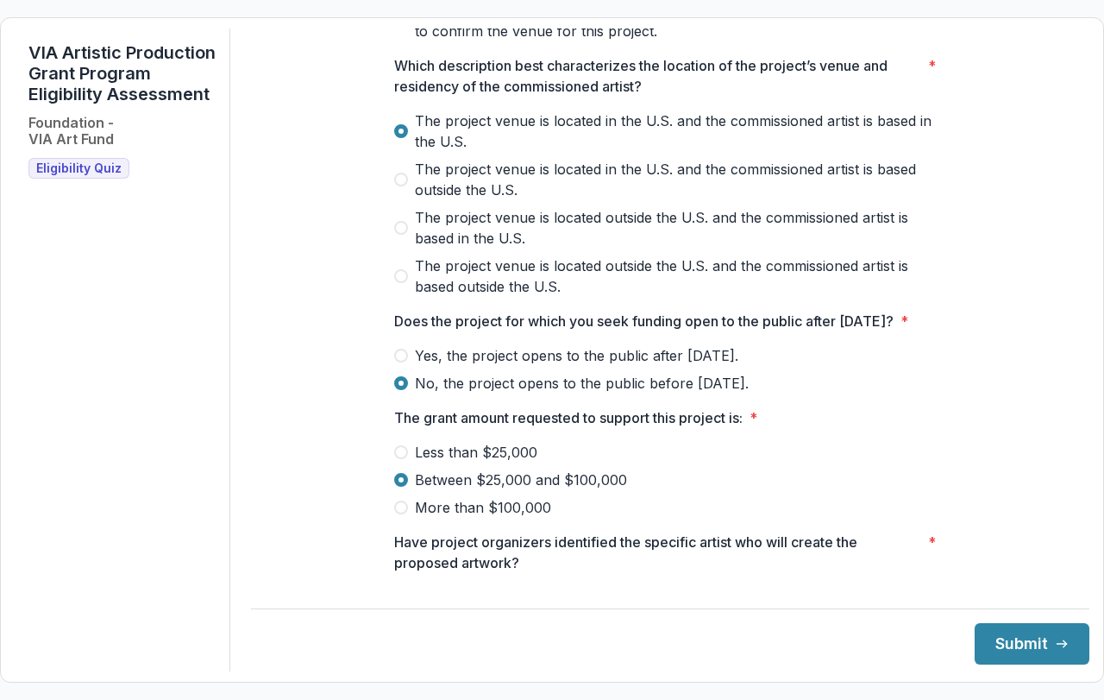
scroll to position [604, 0]
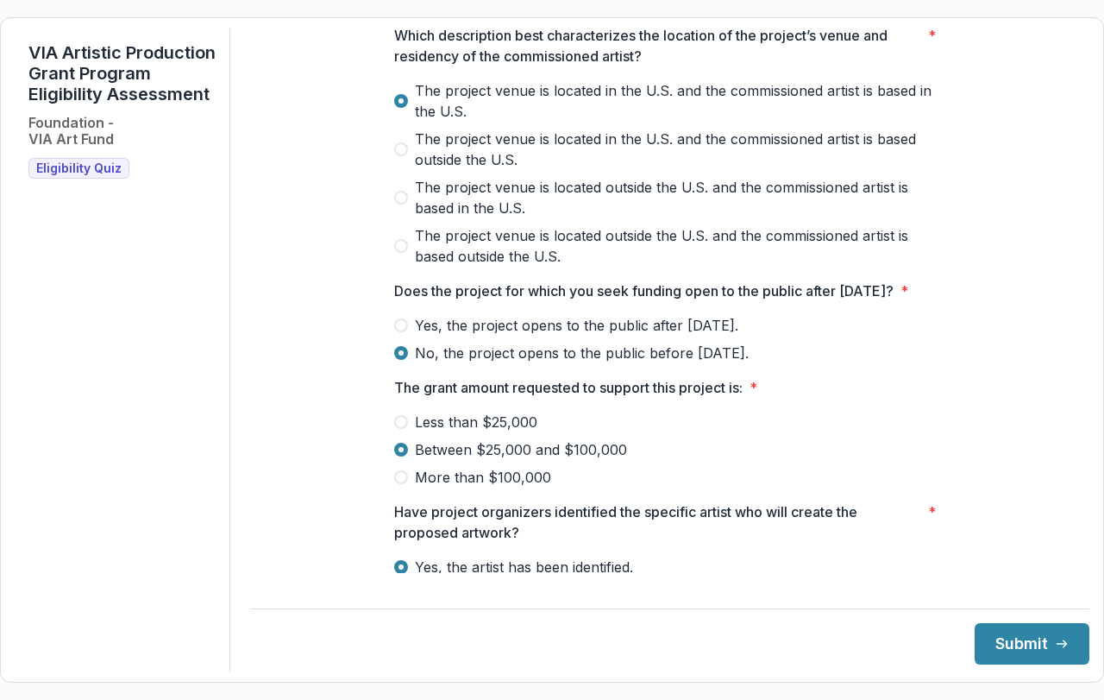
click at [399, 332] on span at bounding box center [401, 325] width 14 height 14
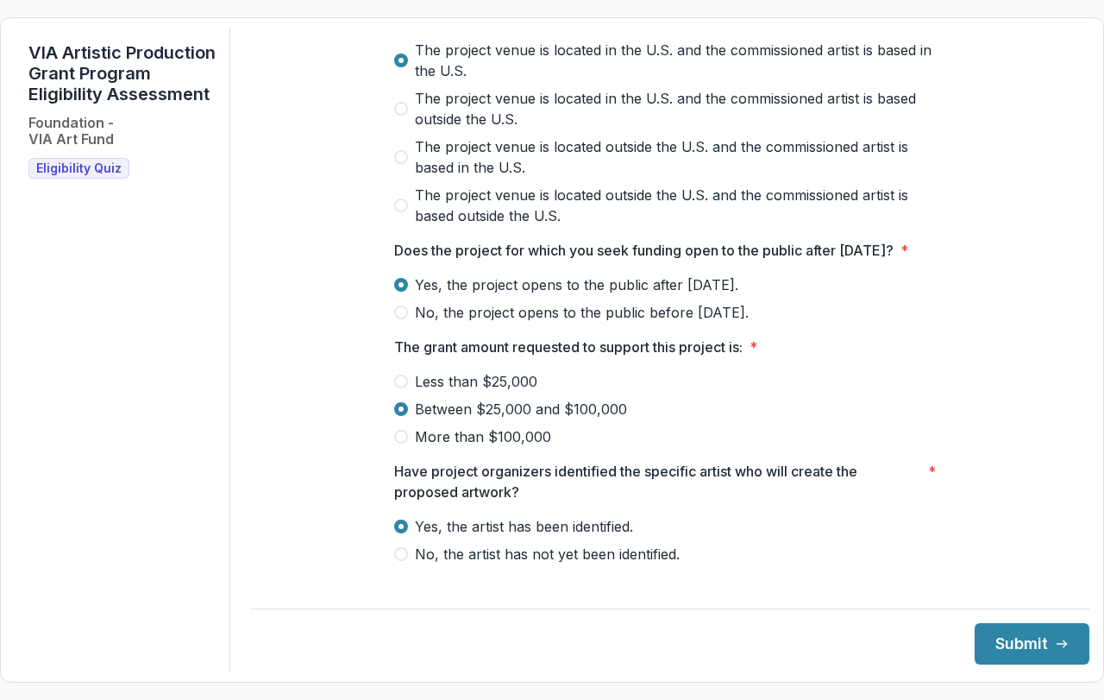
scroll to position [684, 0]
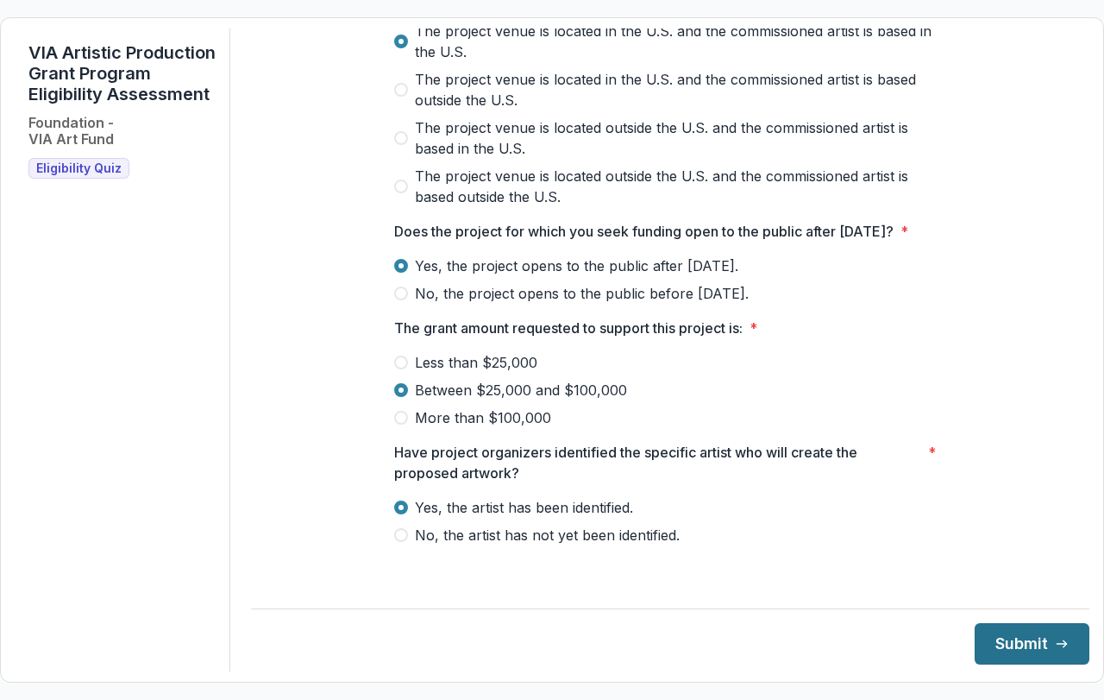
click at [1018, 644] on button "Submit" at bounding box center [1032, 643] width 115 height 41
